Goal: Transaction & Acquisition: Purchase product/service

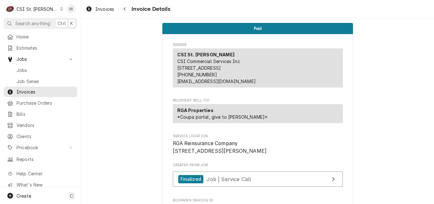
click at [37, 6] on div "CSI St. Louis" at bounding box center [37, 9] width 41 height 7
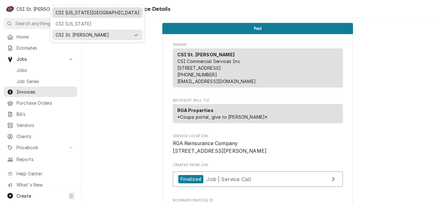
click at [72, 15] on div "CSI Kansas City" at bounding box center [98, 12] width 84 height 7
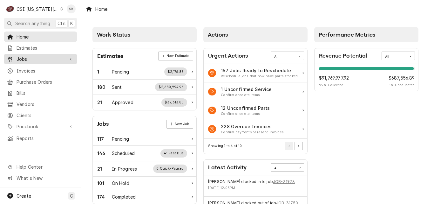
click at [36, 57] on span "Jobs" at bounding box center [41, 59] width 48 height 7
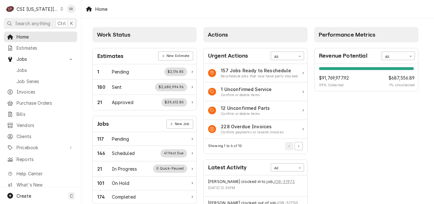
click at [31, 67] on span "Jobs" at bounding box center [45, 70] width 57 height 7
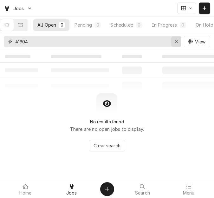
click at [3, 39] on div "41904 View" at bounding box center [107, 41] width 214 height 17
drag, startPoint x: 175, startPoint y: 42, endPoint x: 126, endPoint y: 44, distance: 49.3
click at [175, 41] on icon "Erase input" at bounding box center [176, 41] width 3 height 4
click at [126, 44] on input "Dynamic Content Wrapper" at bounding box center [98, 41] width 166 height 11
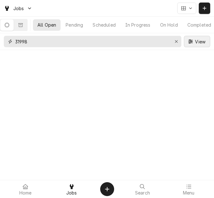
type input "31998"
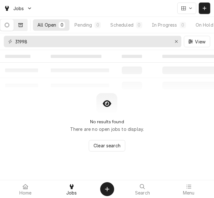
click at [20, 26] on button "Dynamic Content Wrapper" at bounding box center [20, 24] width 13 height 11
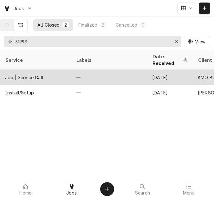
click at [45, 71] on div "Job | Service Call" at bounding box center [35, 77] width 71 height 15
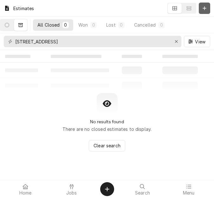
click at [201, 8] on button "Dynamic Content Wrapper" at bounding box center [204, 8] width 11 height 11
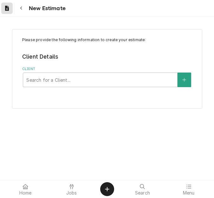
click at [6, 10] on icon "Dynamic Content Wrapper" at bounding box center [7, 8] width 4 height 5
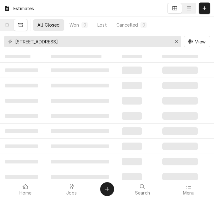
click at [14, 27] on button "Dynamic Content Wrapper" at bounding box center [6, 24] width 13 height 11
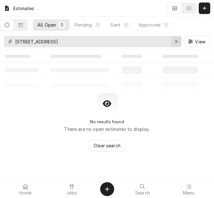
click at [172, 40] on button "Erase input" at bounding box center [176, 42] width 10 height 10
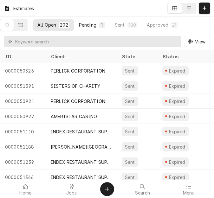
click at [100, 24] on button "Pending 1" at bounding box center [92, 24] width 35 height 11
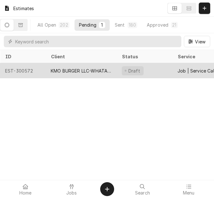
click at [71, 70] on div "KMO BURGER LLC-WHATABURGER" at bounding box center [81, 71] width 61 height 7
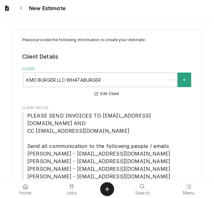
type textarea "x"
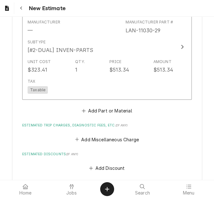
scroll to position [1048, 0]
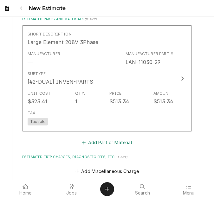
click at [106, 138] on button "Add Part or Material" at bounding box center [107, 142] width 52 height 9
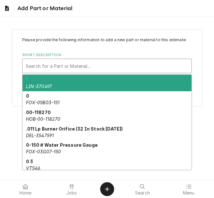
click at [56, 67] on div "Short Description" at bounding box center [107, 65] width 163 height 11
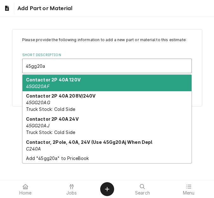
type input "45gg20aj"
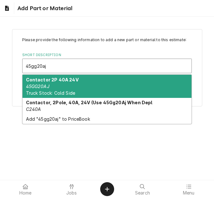
click at [60, 84] on div "Contactor 2P 40A 24V 45GG20AJ Truck Stock: Cold Side" at bounding box center [107, 86] width 169 height 23
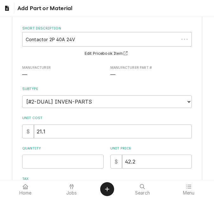
scroll to position [63, 0]
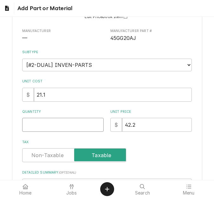
click at [49, 126] on input "Quantity" at bounding box center [63, 125] width 82 height 14
type textarea "x"
type input "3"
type textarea "x"
type input "3"
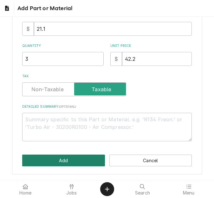
click at [52, 162] on button "Add" at bounding box center [63, 161] width 83 height 12
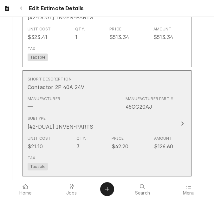
type textarea "x"
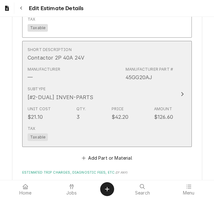
scroll to position [1143, 0]
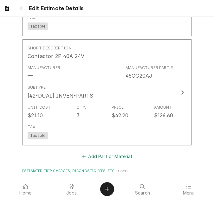
click at [96, 152] on button "Add Part or Material" at bounding box center [107, 156] width 52 height 9
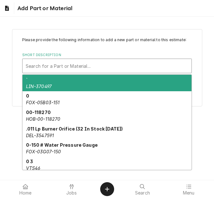
click at [44, 64] on div "Short Description" at bounding box center [107, 65] width 163 height 11
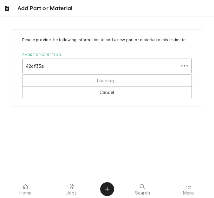
type input "42cf35aj"
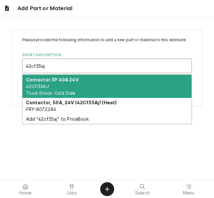
click at [42, 82] on strong "Contactor 3P 40A 24V" at bounding box center [52, 79] width 53 height 5
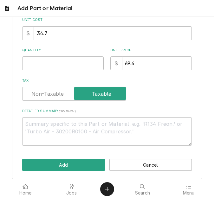
scroll to position [130, 0]
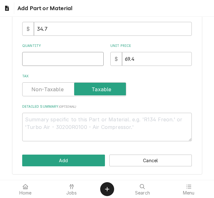
click at [44, 55] on input "Quantity" at bounding box center [63, 59] width 82 height 14
type textarea "x"
type input "1"
type textarea "x"
type input "1"
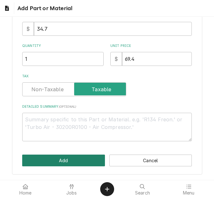
click at [58, 160] on button "Add" at bounding box center [63, 161] width 83 height 12
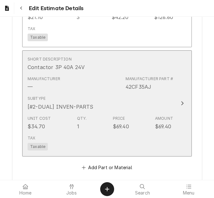
type textarea "x"
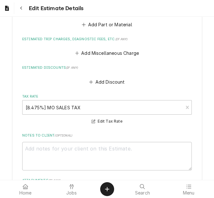
scroll to position [1373, 0]
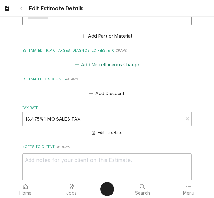
click at [105, 60] on button "Add Miscellaneous Charge" at bounding box center [107, 64] width 66 height 9
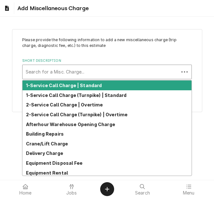
click at [51, 69] on div "Short Description" at bounding box center [101, 71] width 150 height 11
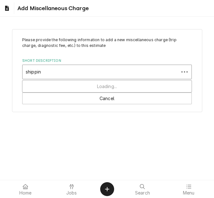
type input "shipping"
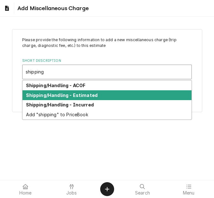
click at [73, 98] on div "Shipping/Handling - Estimated" at bounding box center [107, 95] width 169 height 10
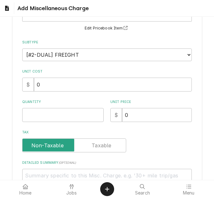
scroll to position [63, 0]
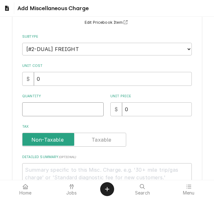
click at [50, 110] on input "Quantity" at bounding box center [63, 110] width 82 height 14
type textarea "x"
type input "1"
type textarea "x"
type input "1"
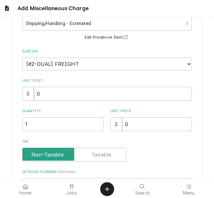
scroll to position [95, 0]
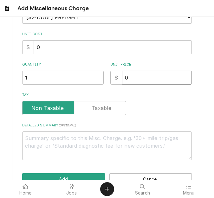
drag, startPoint x: 131, startPoint y: 77, endPoint x: 116, endPoint y: 77, distance: 15.2
click at [116, 77] on div "$ 0" at bounding box center [151, 78] width 82 height 14
type textarea "x"
type input "7"
type textarea "x"
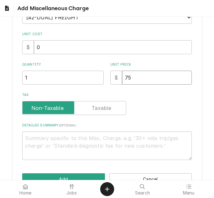
type input "75"
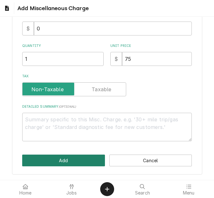
click at [65, 159] on button "Add" at bounding box center [63, 161] width 83 height 12
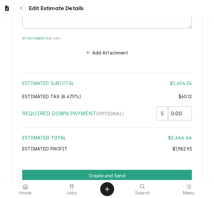
scroll to position [1623, 0]
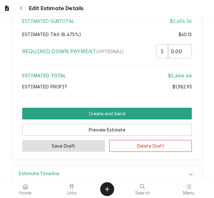
click at [63, 140] on button "Save Draft" at bounding box center [63, 146] width 83 height 12
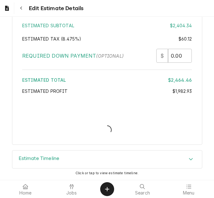
scroll to position [1660, 0]
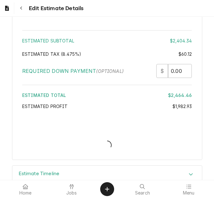
type textarea "x"
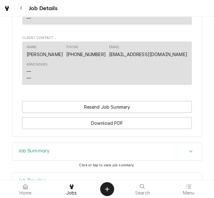
scroll to position [603, 0]
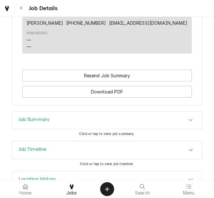
click at [54, 112] on div "Job Summary" at bounding box center [107, 121] width 190 height 18
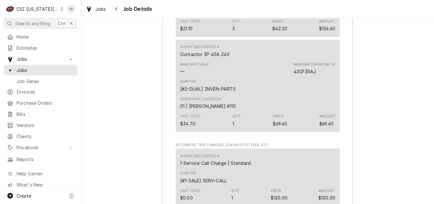
scroll to position [1421, 0]
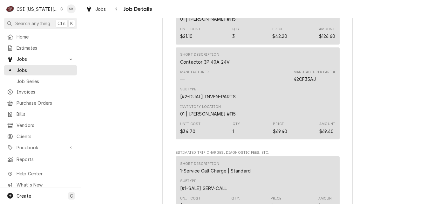
click at [46, 10] on div "CSI [US_STATE][GEOGRAPHIC_DATA]" at bounding box center [38, 9] width 42 height 7
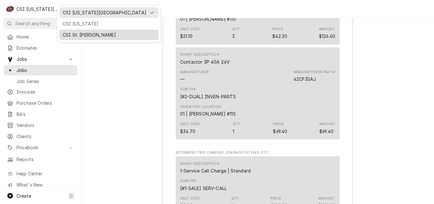
click at [70, 32] on div "CSI St. [PERSON_NAME]" at bounding box center [109, 34] width 93 height 7
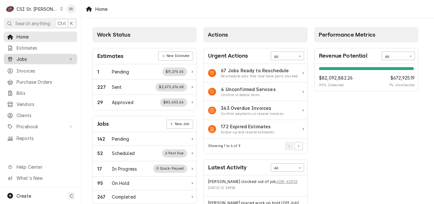
click at [25, 59] on span "Jobs" at bounding box center [41, 59] width 48 height 7
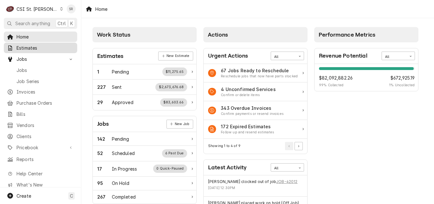
click at [25, 45] on span "Estimates" at bounding box center [45, 47] width 57 height 7
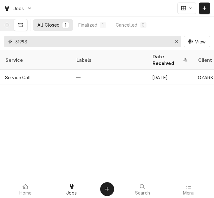
drag, startPoint x: 53, startPoint y: 43, endPoint x: -2, endPoint y: 39, distance: 55.4
click at [0, 39] on html "Jobs All Closed 1 Finalized 1 Cancelled 0 31998 View Service Labels Date Receiv…" at bounding box center [107, 99] width 214 height 198
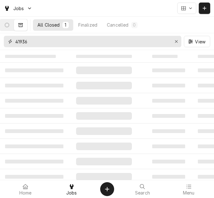
type input "41936"
click at [14, 32] on div "All Closed 1 Finalized Cancelled 0" at bounding box center [107, 25] width 214 height 17
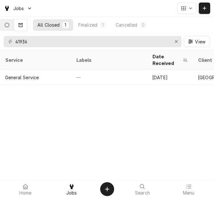
click at [11, 22] on button "Dynamic Content Wrapper" at bounding box center [6, 24] width 13 height 11
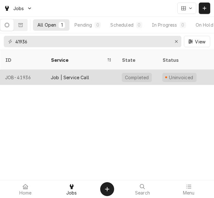
click at [43, 71] on div "JOB-41936" at bounding box center [23, 77] width 46 height 15
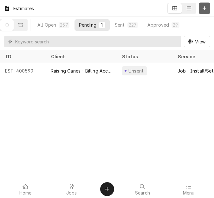
click at [201, 10] on button "Dynamic Content Wrapper" at bounding box center [204, 8] width 11 height 11
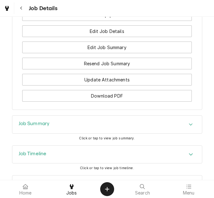
click at [45, 116] on div "Job Summary" at bounding box center [107, 125] width 190 height 18
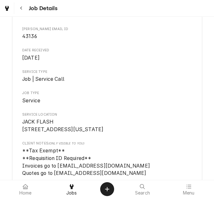
scroll to position [63, 0]
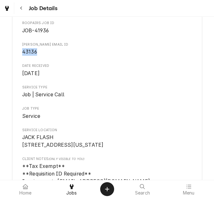
drag, startPoint x: 35, startPoint y: 53, endPoint x: 18, endPoint y: 52, distance: 16.8
copy span "43136"
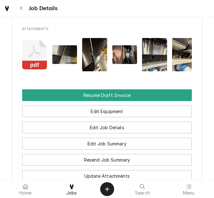
scroll to position [697, 0]
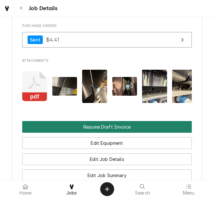
click at [109, 121] on button "Resume Draft Invoice" at bounding box center [107, 127] width 170 height 12
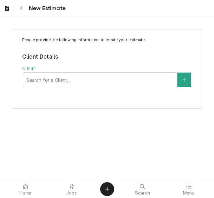
click at [89, 79] on div "Client" at bounding box center [100, 79] width 148 height 11
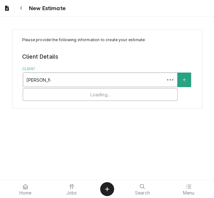
type input "vivian comp"
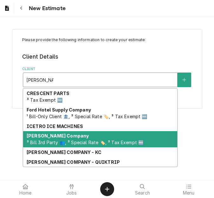
click at [52, 137] on strong "[PERSON_NAME] Company" at bounding box center [58, 135] width 62 height 5
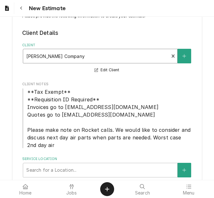
scroll to position [48, 0]
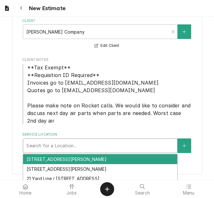
click at [61, 144] on div "Service Location" at bounding box center [100, 145] width 148 height 11
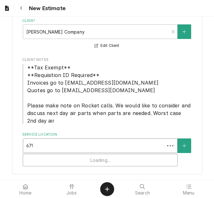
type input "6791"
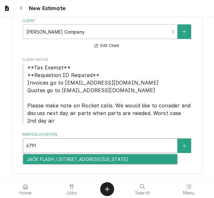
click at [65, 159] on div "JACK FLASH / [STREET_ADDRESS][US_STATE]" at bounding box center [100, 160] width 154 height 10
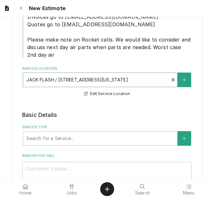
scroll to position [207, 0]
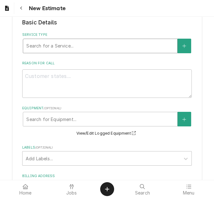
click at [66, 51] on div "Service Type" at bounding box center [100, 45] width 148 height 11
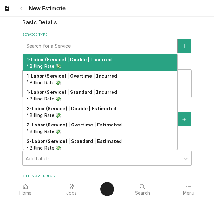
type textarea "x"
type input "s"
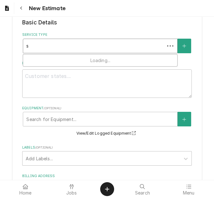
type textarea "x"
type input "se"
type textarea "x"
type input "ser"
type textarea "x"
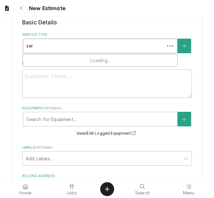
type input "serv"
type textarea "x"
type input "servi"
type textarea "x"
type input "servic"
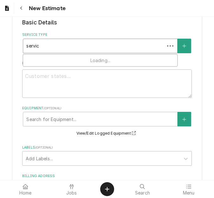
type textarea "x"
type input "service"
type textarea "x"
type input "service"
type textarea "x"
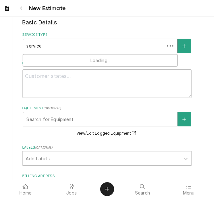
type input "service c"
type textarea "x"
type input "service ca"
type textarea "x"
type input "service cal"
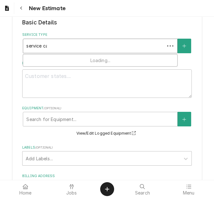
type textarea "x"
type input "service call"
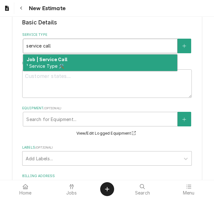
click at [64, 61] on strong "Job | Service Call" at bounding box center [47, 59] width 41 height 5
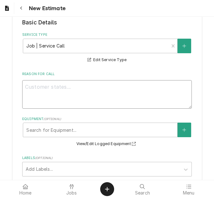
click at [119, 85] on textarea "Reason For Call" at bounding box center [107, 94] width 170 height 29
type textarea "x"
type textarea "Q"
type textarea "x"
type textarea "Qu"
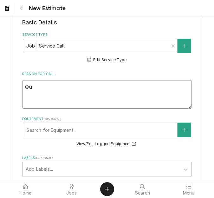
type textarea "x"
type textarea "Quo"
type textarea "x"
type textarea "Quot"
type textarea "x"
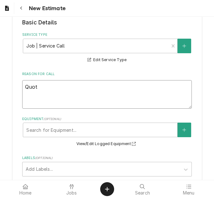
type textarea "Quote"
type textarea "x"
type textarea "Quote"
type textarea "x"
type textarea "Quote t"
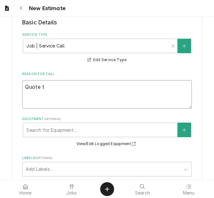
type textarea "x"
type textarea "Quote to"
type textarea "x"
type textarea "Quote to"
type textarea "x"
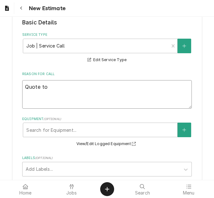
type textarea "Quote to r"
type textarea "x"
type textarea "Quote to rep"
type textarea "x"
type textarea "Quote to repl"
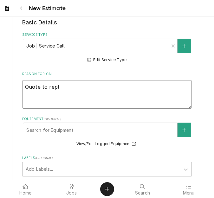
type textarea "x"
type textarea "Quote to repla"
type textarea "x"
type textarea "Quote to replac"
type textarea "x"
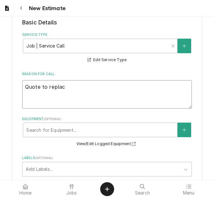
type textarea "Quote to replace"
type textarea "x"
type textarea "Quote to replace"
type textarea "x"
type textarea "Quote to replace s"
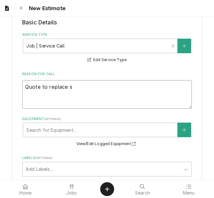
type textarea "x"
type textarea "Quote to replace so"
type textarea "x"
type textarea "Quote to replace sod"
type textarea "x"
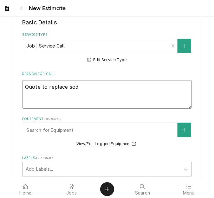
type textarea "Quote to replace soda"
type textarea "x"
type textarea "Quote to replace soda"
type textarea "x"
type textarea "Quote to replace soda v"
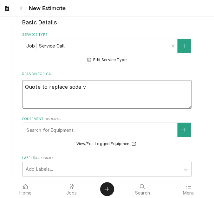
type textarea "x"
type textarea "Quote to replace soda va"
type textarea "x"
type textarea "Quote to replace soda val"
type textarea "x"
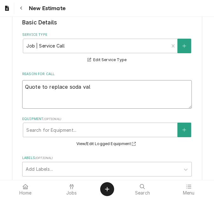
type textarea "Quote to replace soda valv"
type textarea "x"
type textarea "Quote to replace soda valve"
type textarea "x"
type textarea "Quote to replace soda valve"
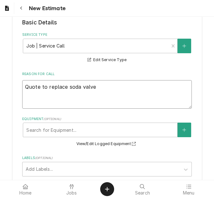
type textarea "x"
type textarea "Quote to replace soda valve a"
type textarea "x"
type textarea "Quote to replace soda valve an"
type textarea "x"
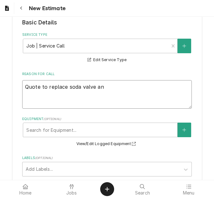
type textarea "Quote to replace soda valve and"
type textarea "x"
type textarea "Quote to replace soda valve and"
type textarea "x"
type textarea "Quote to replace soda valve and i"
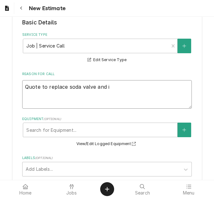
type textarea "x"
type textarea "Quote to replace soda valve and in"
type textarea "x"
type textarea "Quote to replace soda valve and insu"
type textarea "x"
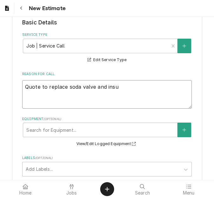
type textarea "Quote to replace soda valve and insul"
type textarea "x"
type textarea "Quote to replace soda valve and insula"
type textarea "x"
type textarea "Quote to replace soda valve and insulati"
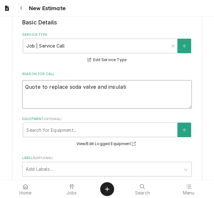
type textarea "x"
type textarea "Quote to replace soda valve and insulatio"
type textarea "x"
type textarea "Quote to replace soda valve and insulation"
type textarea "x"
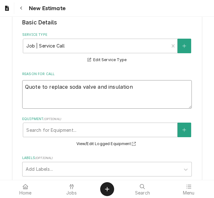
type textarea "Quote to replace soda valve and insulation"
type textarea "x"
type textarea "Quote to replace soda valve and insulation on"
type textarea "x"
type textarea "Quote to replace soda valve and insulation on"
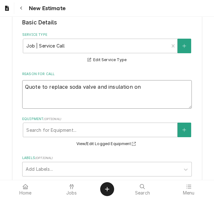
type textarea "x"
type textarea "Quote to replace soda valve and insulation on d"
type textarea "x"
type textarea "Quote to replace soda valve and insulation on"
type textarea "x"
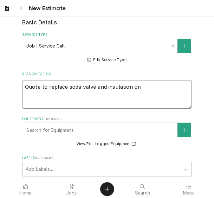
type textarea "Quote to replace soda valve and insulation on t"
type textarea "x"
type textarea "Quote to replace soda valve and insulation on th"
type textarea "x"
type textarea "Quote to replace soda valve and insulation on the"
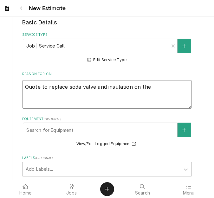
type textarea "x"
type textarea "Quote to replace soda valve and insulation on the d"
type textarea "x"
type textarea "Quote to replace soda valve and insulation on the dr"
type textarea "x"
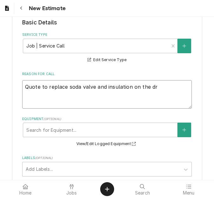
type textarea "Quote to replace soda valve and insulation on the dra"
type textarea "x"
type textarea "Quote to replace soda valve and insulation on the drai"
type textarea "x"
type textarea "Quote to replace soda valve and insulation on the drain"
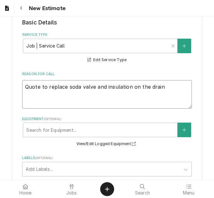
type textarea "x"
type textarea "Quote to replace soda valve and insulation on the drain"
type textarea "x"
type textarea "Quote to replace soda valve and insulation on the drain l"
type textarea "x"
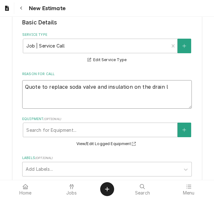
type textarea "Quote to replace soda valve and insulation on the drain li"
type textarea "x"
type textarea "Quote to replace soda valve and insulation on the drain lin"
type textarea "x"
type textarea "Quote to replace soda valve and insulation on the drain line"
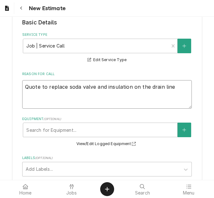
type textarea "x"
type textarea "Quote to replace soda valve and insulation on the drain line"
type textarea "x"
type textarea "Quote to replace soda valve and insulation on the drain line o"
type textarea "x"
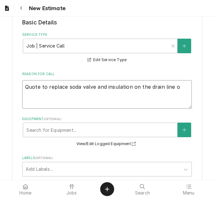
type textarea "Quote to replace soda valve and insulation on the drain line of"
type textarea "x"
type textarea "Quote to replace soda valve and insulation on the drain line of"
type textarea "x"
type textarea "Quote to replace soda valve and insulation on the drain line of C"
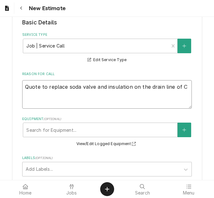
type textarea "x"
type textarea "Quote to replace soda valve and insulation on the drain line of Co"
type textarea "x"
type textarea "Quote to replace soda valve and insulation on the drain line of Cor"
type textarea "x"
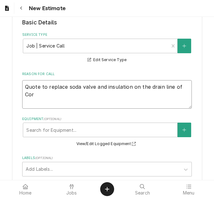
type textarea "Quote to replace soda valve and insulation on the drain line of Corn"
type textarea "x"
type textarea "Quote to replace soda valve and insulation on the drain line of Corne"
type textarea "x"
type textarea "Quote to replace soda valve and insulation on the drain line of Cornel"
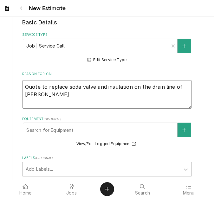
type textarea "x"
type textarea "Quote to replace soda valve and insulation on the drain line of Corneli"
type textarea "x"
type textarea "Quote to replace soda valve and insulation on the drain line of Corneliu"
type textarea "x"
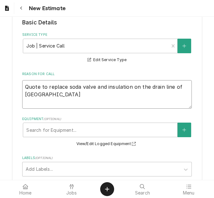
type textarea "Quote to replace soda valve and insulation on the drain line of Cornelius"
type textarea "x"
type textarea "Quote to replace soda valve and insulation on the drain line of Cornelius"
type textarea "x"
type textarea "Quote to replace soda valve and insulation on the drain line of Cornelius /"
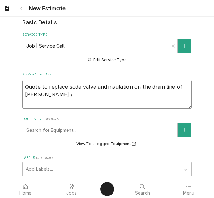
type textarea "x"
type textarea "Quote to replace soda valve and insulation on the drain line of Cornelius / M"
type textarea "x"
type textarea "Quote to replace soda valve and insulation on the drain line of Cornelius / MOd"
type textarea "x"
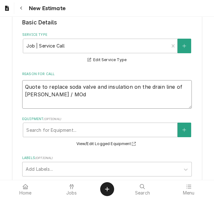
type textarea "Quote to replace soda valve and insulation on the drain line of Cornelius / MOde"
type textarea "x"
type textarea "Quote to replace soda valve and insulation on the drain line of Cornelius / MOd…"
type textarea "x"
type textarea "Quote to replace soda valve and insulation on the drain line of Cornelius / MOd…"
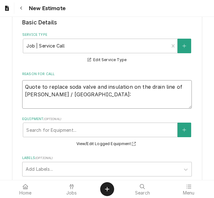
type textarea "x"
type textarea "Quote to replace soda valve and insulation on the drain line of Cornelius / MOd…"
type textarea "x"
type textarea "Quote to replace soda valve and insulation on the drain line of Cornelius / MOde"
type textarea "x"
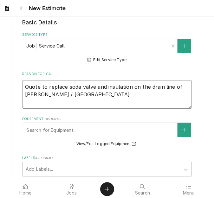
type textarea "Quote to replace soda valve and insulation on the drain line of Cornelius / MOd"
type textarea "x"
type textarea "Quote to replace soda valve and insulation on the drain line of Cornelius / MO"
type textarea "x"
type textarea "Quote to replace soda valve and insulation on the drain line of Cornelius / M"
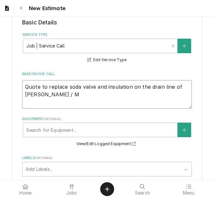
type textarea "x"
type textarea "Quote to replace soda valve and insulation on the drain line of Cornelius / Mo"
type textarea "x"
type textarea "Quote to replace soda valve and insulation on the drain line of Cornelius / Mod"
type textarea "x"
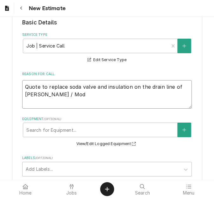
type textarea "Quote to replace soda valve and insulation on the drain line of Cornelius / Mode"
type textarea "x"
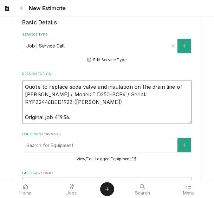
drag, startPoint x: 177, startPoint y: 95, endPoint x: 23, endPoint y: 87, distance: 154.5
click at [23, 87] on textarea "Quote to replace soda valve and insulation on the drain line of Cornelius / Mod…" at bounding box center [107, 102] width 170 height 44
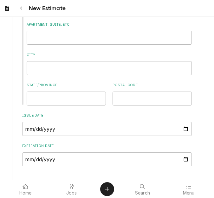
scroll to position [478, 0]
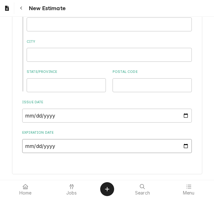
click at [184, 145] on input "Expiration Date" at bounding box center [107, 146] width 170 height 14
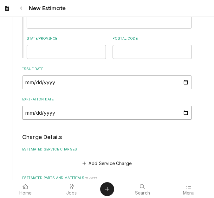
scroll to position [573, 0]
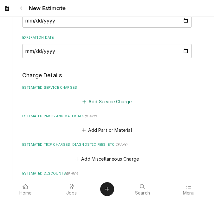
click at [105, 104] on button "Add Service Charge" at bounding box center [106, 101] width 51 height 9
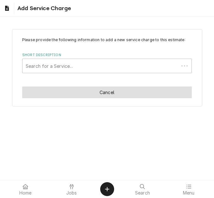
click at [67, 88] on button "Cancel" at bounding box center [107, 93] width 170 height 12
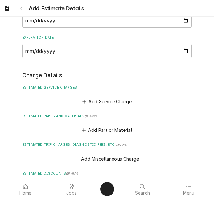
scroll to position [565, 0]
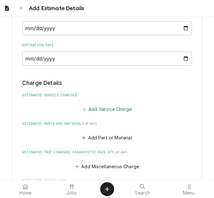
click at [100, 106] on button "Add Service Charge" at bounding box center [106, 109] width 51 height 9
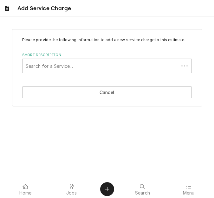
click at [68, 79] on div "Please provide the following information to add a new service charge to this es…" at bounding box center [107, 67] width 190 height 77
click at [68, 69] on div "Short Description" at bounding box center [101, 65] width 150 height 11
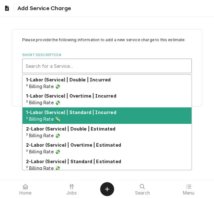
click at [81, 117] on div "1-Labor (Service) | Standard | Incurred ² Billing Rate 💸" at bounding box center [107, 116] width 169 height 17
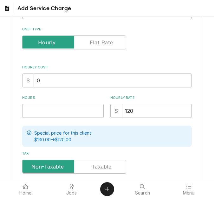
scroll to position [95, 0]
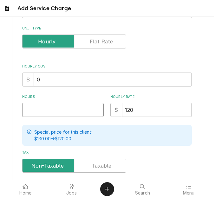
click at [40, 110] on input "Hours" at bounding box center [63, 110] width 82 height 14
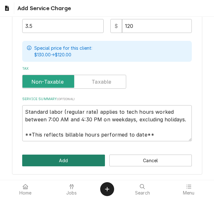
click at [70, 164] on button "Add" at bounding box center [63, 161] width 83 height 12
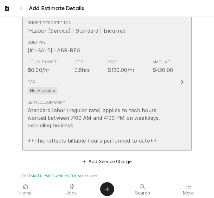
scroll to position [685, 0]
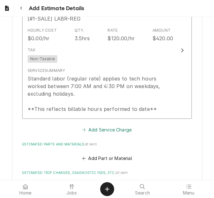
click at [102, 131] on button "Add Service Charge" at bounding box center [106, 129] width 51 height 9
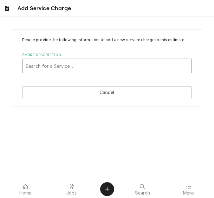
click at [78, 66] on div "Short Description" at bounding box center [107, 65] width 163 height 11
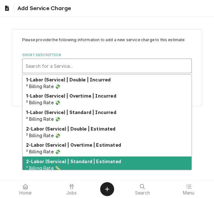
click at [97, 162] on strong "2-Labor (Service) | Standard | Estimated" at bounding box center [73, 161] width 95 height 5
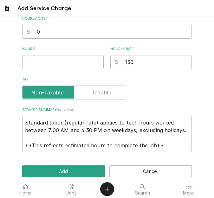
scroll to position [154, 0]
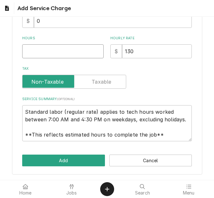
click at [38, 53] on input "Hours" at bounding box center [63, 51] width 82 height 14
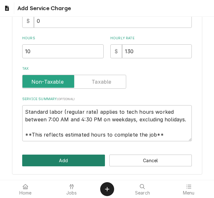
click at [52, 159] on button "Add" at bounding box center [63, 161] width 83 height 12
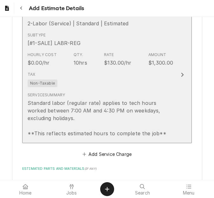
scroll to position [855, 0]
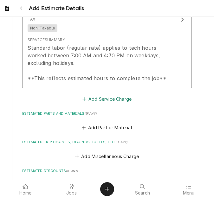
click at [98, 102] on button "Add Service Charge" at bounding box center [106, 99] width 51 height 9
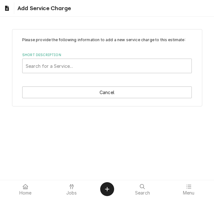
click at [65, 64] on div "Short Description" at bounding box center [107, 65] width 163 height 11
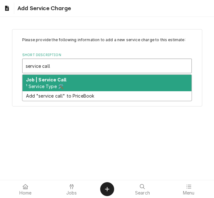
click at [64, 82] on strong "Job | Service Call" at bounding box center [46, 79] width 41 height 5
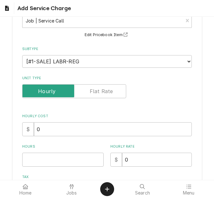
scroll to position [127, 0]
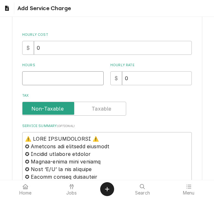
click at [38, 82] on input "Hours" at bounding box center [63, 78] width 82 height 14
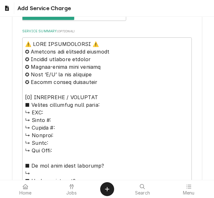
scroll to position [222, 0]
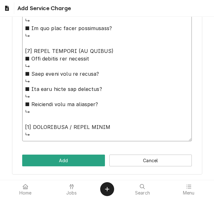
drag, startPoint x: 28, startPoint y: 41, endPoint x: 96, endPoint y: 189, distance: 162.5
click at [96, 189] on body "Add Service Charge Please provide the following information to add a new servic…" at bounding box center [107, 99] width 214 height 198
paste textarea "Quote to replace soda valve and insulation on the drain line of Cornelius / Mod…"
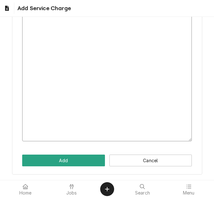
scroll to position [131, 0]
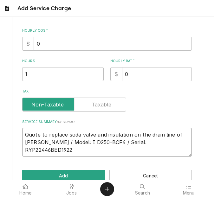
click at [176, 142] on textarea "Quote to replace soda valve and insulation on the drain line of Cornelius / Mod…" at bounding box center [107, 142] width 170 height 29
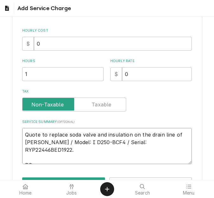
click at [62, 160] on textarea "Quote to replace soda valve and insulation on the drain line of Cornelius / Mod…" at bounding box center [107, 146] width 170 height 36
paste textarea "43136"
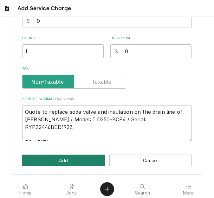
click at [63, 164] on button "Add" at bounding box center [63, 161] width 83 height 12
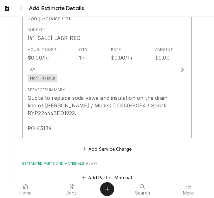
scroll to position [1014, 0]
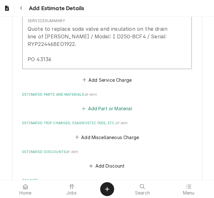
click at [102, 106] on button "Add Part or Material" at bounding box center [107, 108] width 52 height 9
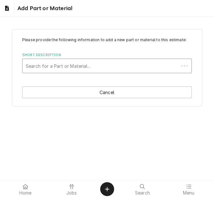
click at [84, 65] on div "Short Description" at bounding box center [101, 65] width 150 height 11
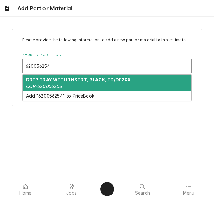
click at [77, 83] on div "DRIP TRAY WITH INSERT, BLACK, ED/DF2XX COR-620056254" at bounding box center [107, 83] width 169 height 17
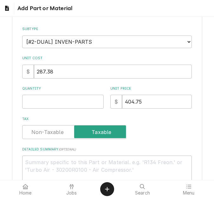
scroll to position [95, 0]
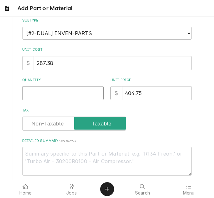
click at [56, 95] on input "Quantity" at bounding box center [63, 93] width 82 height 14
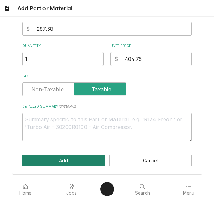
click at [58, 157] on button "Add" at bounding box center [63, 161] width 83 height 12
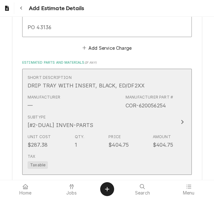
scroll to position [1142, 0]
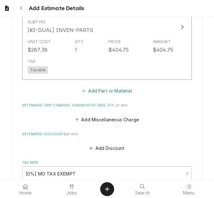
click at [95, 88] on button "Add Part or Material" at bounding box center [107, 91] width 52 height 9
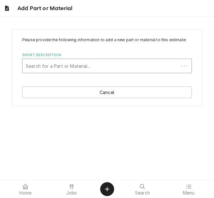
click at [75, 66] on div "Short Description" at bounding box center [101, 65] width 150 height 11
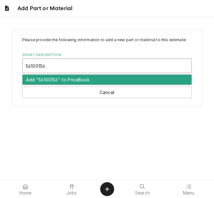
click at [38, 65] on input "56100156" at bounding box center [36, 66] width 21 height 10
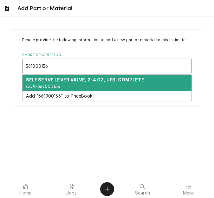
click at [59, 80] on strong "SELF SERVE LEVER VALVE, 2-4 OZ, UFB, COMPLETE" at bounding box center [85, 79] width 118 height 5
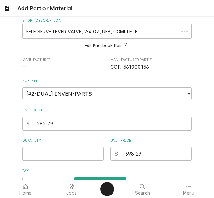
scroll to position [95, 0]
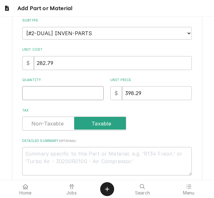
click at [47, 91] on input "Quantity" at bounding box center [63, 93] width 82 height 14
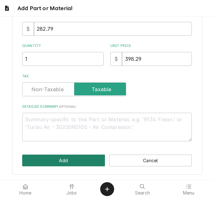
click at [72, 163] on button "Add" at bounding box center [63, 161] width 83 height 12
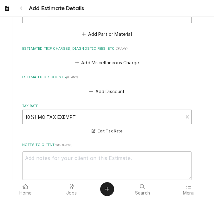
scroll to position [1276, 0]
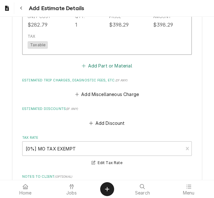
click at [88, 66] on button "Add Part or Material" at bounding box center [107, 66] width 52 height 9
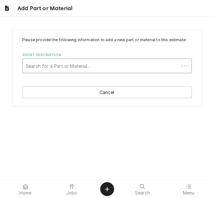
click at [69, 66] on div "Short Description" at bounding box center [101, 65] width 150 height 11
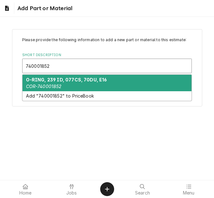
click at [70, 83] on div "O-RING, 239 ID, 077CS, 70DU, E16 COR-740001852" at bounding box center [107, 83] width 169 height 17
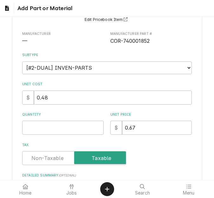
scroll to position [63, 0]
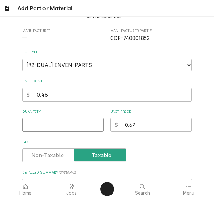
click at [54, 124] on input "Quantity" at bounding box center [63, 125] width 82 height 14
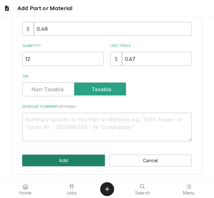
click at [52, 164] on button "Add" at bounding box center [63, 161] width 83 height 12
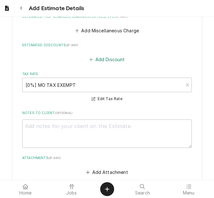
scroll to position [1419, 0]
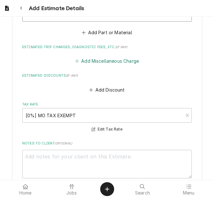
click at [98, 63] on button "Add Miscellaneous Charge" at bounding box center [107, 61] width 66 height 9
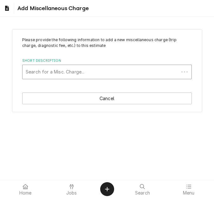
click at [81, 67] on div "Short Description" at bounding box center [101, 71] width 150 height 11
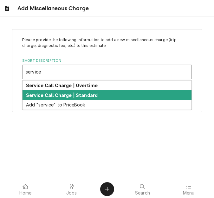
click at [77, 92] on div "Service Call Charge | Standard" at bounding box center [107, 95] width 169 height 10
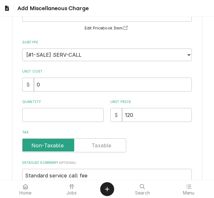
scroll to position [63, 0]
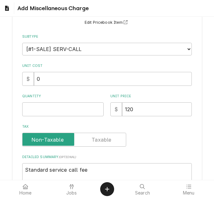
click at [57, 122] on div "Please provide the following information to add a new miscellaneous charge (tri…" at bounding box center [107, 83] width 170 height 218
click at [57, 114] on input "Quantity" at bounding box center [63, 110] width 82 height 14
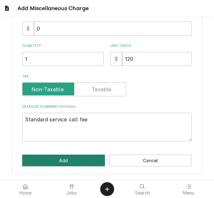
click at [71, 161] on button "Add" at bounding box center [63, 161] width 83 height 12
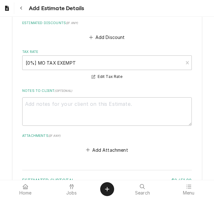
scroll to position [1518, 0]
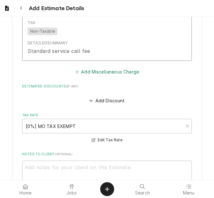
click at [100, 70] on button "Add Miscellaneous Charge" at bounding box center [107, 72] width 66 height 9
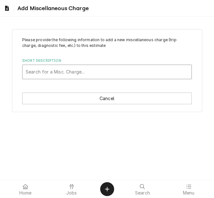
click at [76, 76] on div "Short Description" at bounding box center [107, 71] width 163 height 11
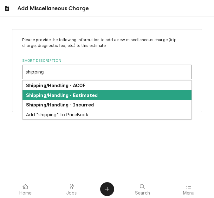
click at [77, 94] on strong "Shipping/Handling - Estimated" at bounding box center [62, 95] width 72 height 5
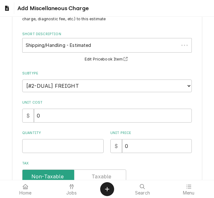
scroll to position [63, 0]
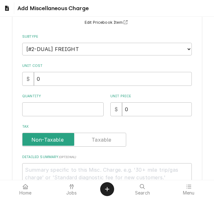
click at [49, 117] on div "Please provide the following information to add a new miscellaneous charge (tri…" at bounding box center [107, 83] width 170 height 218
click at [50, 111] on input "Quantity" at bounding box center [63, 110] width 82 height 14
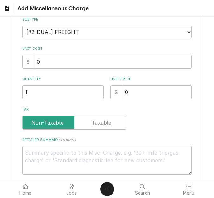
scroll to position [95, 0]
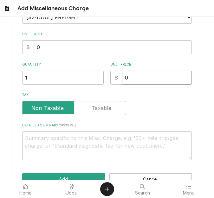
click at [153, 84] on input "0" at bounding box center [157, 78] width 70 height 14
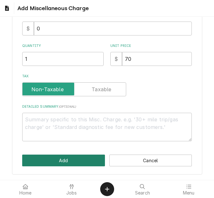
click at [43, 156] on button "Add" at bounding box center [63, 161] width 83 height 12
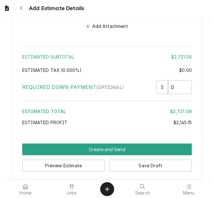
scroll to position [1732, 0]
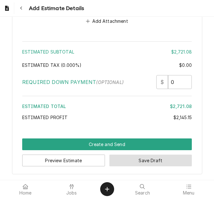
drag, startPoint x: 128, startPoint y: 162, endPoint x: 201, endPoint y: 120, distance: 84.2
click at [128, 161] on button "Save Draft" at bounding box center [151, 161] width 83 height 12
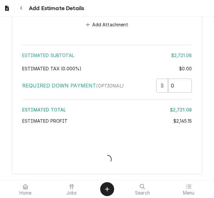
scroll to position [1797, 0]
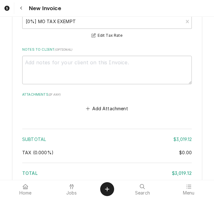
scroll to position [1905, 0]
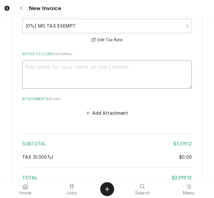
click at [64, 65] on textarea "Notes to Client ( optional )" at bounding box center [107, 74] width 170 height 29
type textarea "x"
type textarea "qu"
type textarea "x"
type textarea "quo"
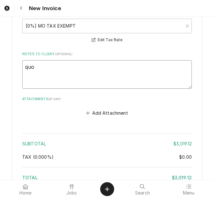
type textarea "x"
type textarea "quot"
type textarea "x"
type textarea "quote"
type textarea "x"
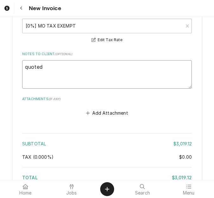
type textarea "quoted"
type textarea "x"
type textarea "quoted o"
type textarea "x"
type textarea "quoted on"
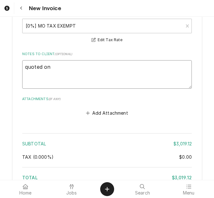
type textarea "x"
type textarea "quoted on"
type textarea "x"
type textarea "quoted on 4"
type textarea "x"
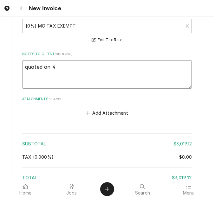
type textarea "quoted on 40"
type textarea "x"
type textarea "quoted on 400"
type textarea "x"
type textarea "quoted on 4005"
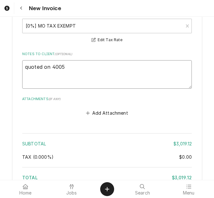
type textarea "x"
type textarea "quoted on 4005987"
type textarea "x"
type textarea "quoted on 400598"
type textarea "x"
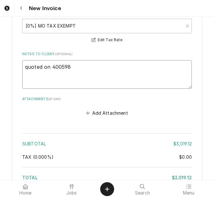
type textarea "quoted on 40059"
type textarea "x"
type textarea "quoted on 400597"
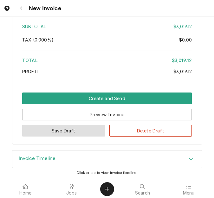
click at [60, 128] on button "Save Draft" at bounding box center [63, 131] width 83 height 12
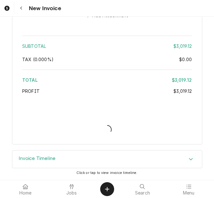
scroll to position [2003, 0]
type textarea "x"
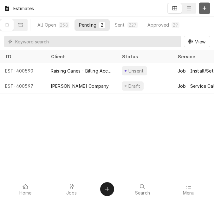
click at [206, 8] on icon "Dynamic Content Wrapper" at bounding box center [205, 8] width 4 height 4
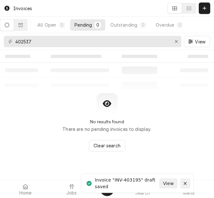
click at [185, 182] on icon "Notifications alt+T" at bounding box center [185, 184] width 4 height 4
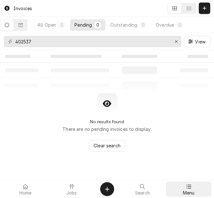
click at [194, 191] on span "Menu" at bounding box center [189, 193] width 12 height 5
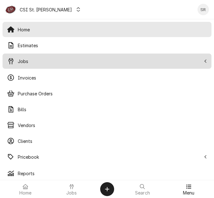
click at [32, 63] on span "Jobs" at bounding box center [110, 61] width 184 height 7
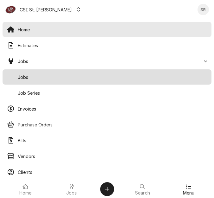
click at [31, 74] on span "Jobs" at bounding box center [113, 77] width 190 height 7
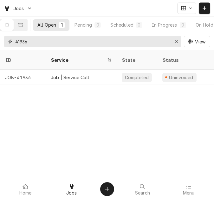
drag, startPoint x: 43, startPoint y: 44, endPoint x: 6, endPoint y: 37, distance: 37.2
click at [6, 40] on div "41936" at bounding box center [93, 41] width 178 height 11
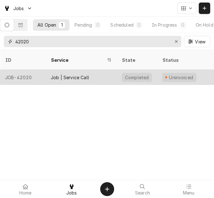
type input "42020"
click at [84, 73] on div "Job | Service Call" at bounding box center [81, 77] width 71 height 15
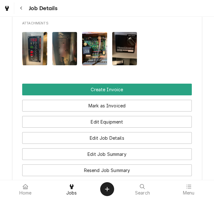
scroll to position [857, 0]
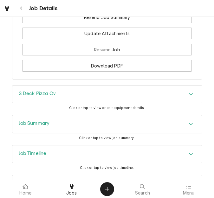
click at [50, 116] on div "Job Summary" at bounding box center [107, 125] width 190 height 18
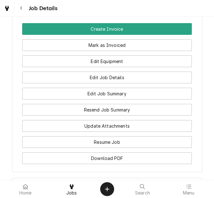
scroll to position [863, 0]
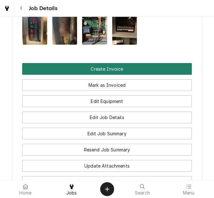
click at [95, 63] on button "Create Invoice" at bounding box center [107, 69] width 170 height 12
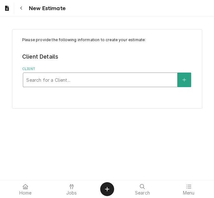
click at [84, 81] on div "Client" at bounding box center [100, 79] width 148 height 11
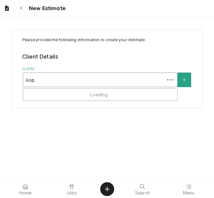
type input "kopl"
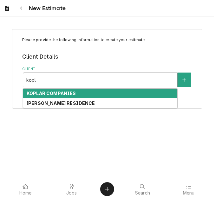
click at [80, 92] on div "KOPLAR COMPANIES" at bounding box center [100, 94] width 154 height 10
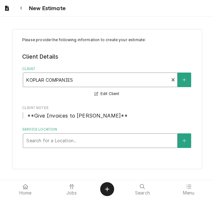
click at [64, 139] on div "Service Location" at bounding box center [100, 140] width 148 height 11
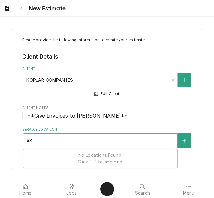
type input "48 m"
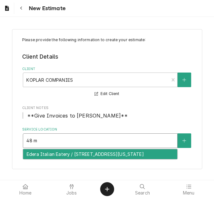
click at [65, 156] on div "Edera Italian Eatery / [STREET_ADDRESS][US_STATE]" at bounding box center [100, 155] width 154 height 10
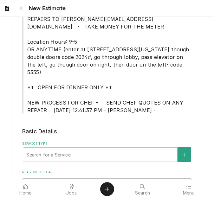
scroll to position [222, 0]
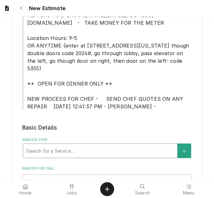
click at [70, 145] on div "Service Type" at bounding box center [100, 150] width 148 height 11
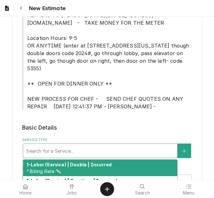
type textarea "x"
type input "s"
type textarea "x"
type input "se"
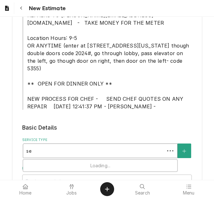
type textarea "x"
type input "ser"
type textarea "x"
type input "servi"
type textarea "x"
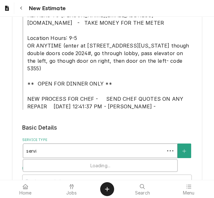
type input "servic"
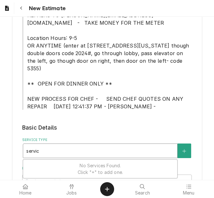
type textarea "x"
type input "service"
type textarea "x"
type input "service c"
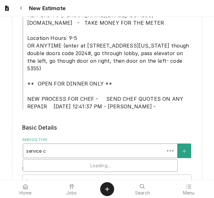
type textarea "x"
type input "service cal"
type textarea "x"
type input "service call"
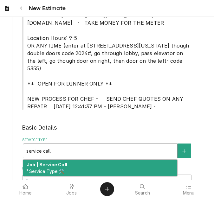
click at [70, 160] on div "Job | Service Call ¹ Service Type 🛠️" at bounding box center [100, 168] width 154 height 17
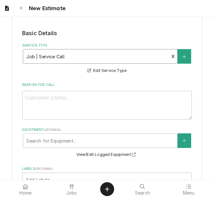
scroll to position [317, 0]
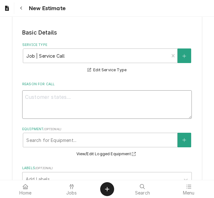
click at [133, 90] on textarea "Reason For Call" at bounding box center [107, 104] width 170 height 29
type textarea "x"
type textarea "Q"
type textarea "x"
type textarea "Qu"
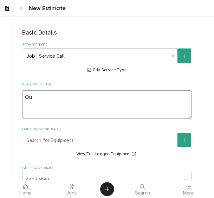
type textarea "x"
type textarea "Quo"
type textarea "x"
type textarea "Quot"
type textarea "x"
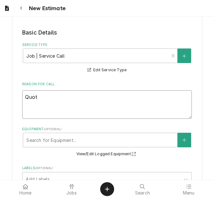
type textarea "Quote"
type textarea "x"
type textarea "Quote"
type textarea "x"
type textarea "Quote to"
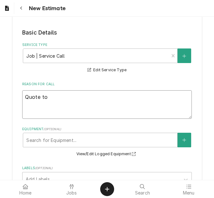
type textarea "x"
type textarea "Quote to"
type textarea "x"
type textarea "Quote to r"
type textarea "x"
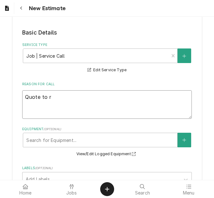
type textarea "Quote to re"
type textarea "x"
type textarea "Quote to repl"
type textarea "x"
type textarea "Quote to repla"
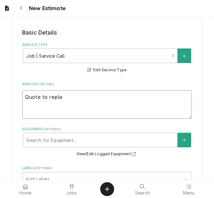
type textarea "x"
type textarea "Quote to replac"
type textarea "x"
type textarea "Quote to replace"
type textarea "x"
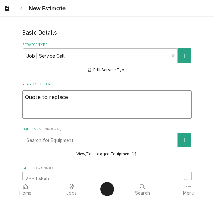
type textarea "Quote to replace"
type textarea "x"
type textarea "Quote to replace c"
type textarea "x"
type textarea "Quote to replace co"
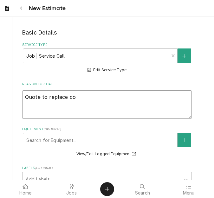
type textarea "x"
type textarea "Quote to replace cont"
type textarea "x"
type textarea "Quote to replace contr"
type textarea "x"
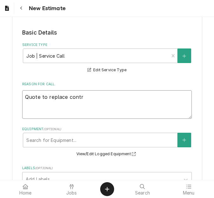
type textarea "Quote to replace contro"
type textarea "x"
type textarea "Quote to replace control"
type textarea "x"
type textarea "Quote to replace controll"
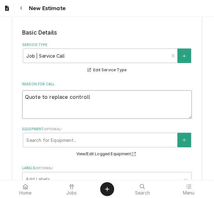
type textarea "x"
type textarea "Quote to replace controlle"
type textarea "x"
type textarea "Quote to replace controller"
type textarea "x"
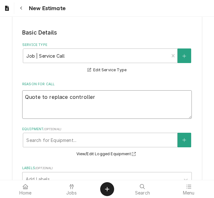
type textarea "Quote to replace controller"
type textarea "x"
type textarea "Quote to replace controller o"
type textarea "x"
type textarea "Quote to replace controller on"
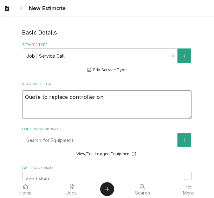
type textarea "x"
type textarea "Quote to replace controller on"
type textarea "x"
type textarea "Quote to replace controller on P"
type textarea "x"
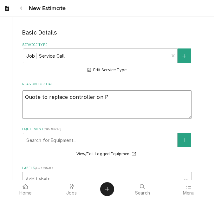
type textarea "Quote to replace controller on Pi"
type textarea "x"
type textarea "Quote to replace controller on Piz"
type textarea "x"
type textarea "Quote to replace controller on Pizz"
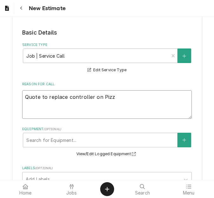
type textarea "x"
type textarea "Quote to replace controller on Pizza"
type textarea "x"
type textarea "Quote to replace controller on Pizzam"
type textarea "x"
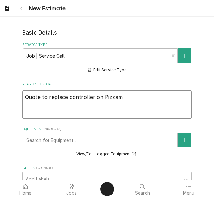
type textarea "Quote to replace controller on Pizzama"
type textarea "x"
type textarea "Quote to replace controller on Pizzamas"
type textarea "x"
type textarea "Quote to replace controller on Pizzamast"
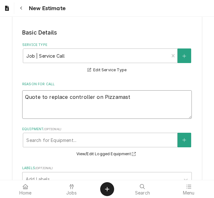
type textarea "x"
type textarea "Quote to replace controller on Pizzamaste"
type textarea "x"
type textarea "Quote to replace controller on Pizzamaster"
type textarea "x"
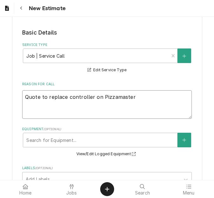
type textarea "Quote to replace controller on Pizzamaster"
type textarea "x"
type textarea "Quote to replace controller on Pizzamaster o"
type textarea "x"
type textarea "Quote to replace controller on Pizzamaster ov"
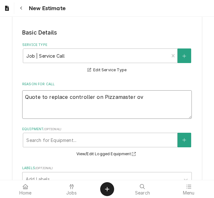
type textarea "x"
type textarea "Quote to replace controller on Pizzamaster ove"
type textarea "x"
type textarea "Quote to replace controller on Pizzamaster oven"
type textarea "x"
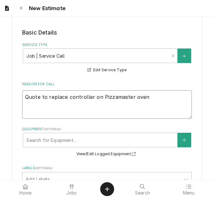
type textarea "Quote to replace controller on Pizzamaster oven"
type textarea "x"
type textarea "Quote to replace controller on Pizzamaster oven /"
type textarea "x"
type textarea "Quote to replace controller on Pizzamaster oven /"
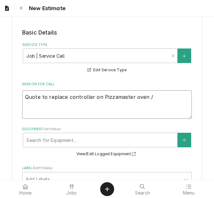
type textarea "x"
type textarea "Quote to replace controller on Pizzamaster oven / M"
type textarea "x"
type textarea "Quote to replace controller on Pizzamaster oven / Mo"
type textarea "x"
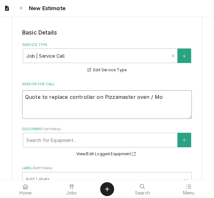
type textarea "Quote to replace controller on Pizzamaster oven / Mod"
type textarea "x"
type textarea "Quote to replace controller on Pizzamaster oven / Mode"
type textarea "x"
type textarea "Quote to replace controller on Pizzamaster oven / Model"
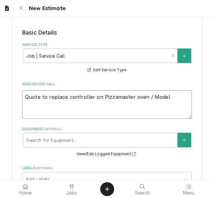
type textarea "x"
type textarea "Quote to replace controller on Pizzamaster oven / Model:"
type textarea "x"
type textarea "Quote to replace controller on Pizzamaster oven / Model:"
type textarea "x"
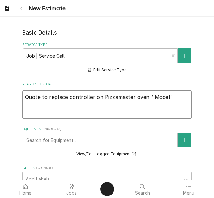
type textarea "Quote to replace controller on Pizzamaster oven / Model: P"
type textarea "x"
type textarea "Quote to replace controller on Pizzamaster oven / Model: PM"
type textarea "x"
type textarea "Quote to replace controller on Pizzamaster oven / Model: PM7"
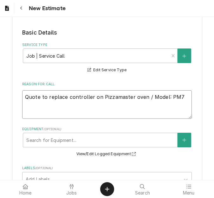
type textarea "x"
type textarea "Quote to replace controller on Pizzamaster oven / Model: PM72"
type textarea "x"
type textarea "Quote to replace controller on Pizzamaster oven / Model: PM723"
type textarea "x"
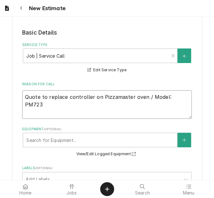
type textarea "Quote to replace controller on Pizzamaster oven / Model: PM723E"
type textarea "x"
type textarea "Quote to replace controller on Pizzamaster oven / Model: PM723ED"
type textarea "x"
type textarea "Quote to replace controller on Pizzamaster oven / Model: PM723ED"
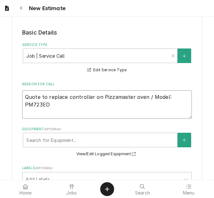
type textarea "x"
type textarea "Quote to replace controller on Pizzamaster oven / Model: PM723ED /"
type textarea "x"
type textarea "Quote to replace controller on Pizzamaster oven / Model: PM723ED /"
type textarea "x"
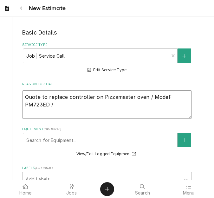
type textarea "Quote to replace controller on Pizzamaster oven / Model: PM723ED / S"
type textarea "x"
type textarea "Quote to replace controller on Pizzamaster oven / Model: PM723ED / Se"
type textarea "x"
type textarea "Quote to replace controller on Pizzamaster oven / Model: PM723ED / Ser"
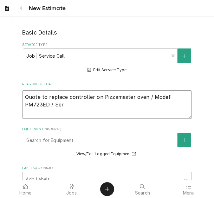
type textarea "x"
type textarea "Quote to replace controller on Pizzamaster oven / Model: PM723ED / Seri"
type textarea "x"
type textarea "Quote to replace controller on Pizzamaster oven / Model: PM723ED / Seria"
type textarea "x"
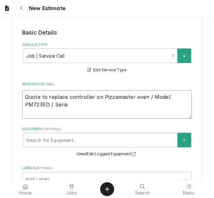
type textarea "Quote to replace controller on Pizzamaster oven / Model: PM723ED / Serial"
type textarea "x"
type textarea "Quote to replace controller on Pizzamaster oven / Model: PM723ED / Serial:"
type textarea "x"
type textarea "Quote to replace controller on Pizzamaster oven / Model: PM723ED / Serial:"
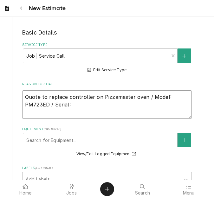
type textarea "x"
type textarea "Quote to replace controller on Pizzamaster oven / Model: PM723ED / Serial: B"
type textarea "x"
type textarea "Quote to replace controller on Pizzamaster oven / Model: PM723ED / Serial: B6"
type textarea "x"
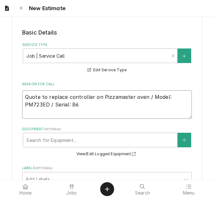
type textarea "Quote to replace controller on Pizzamaster oven / Model: PM723ED / Serial: B65"
type textarea "x"
type textarea "Quote to replace controller on Pizzamaster oven / Model: PM723ED / Serial: B656"
type textarea "x"
type textarea "Quote to replace controller on Pizzamaster oven / Model: PM723ED / Serial: B6566"
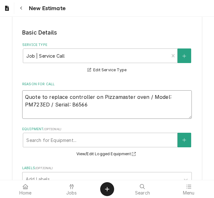
type textarea "x"
type textarea "Quote to replace controller on Pizzamaster oven / Model: PM723ED / Serial: B656…"
type textarea "x"
type textarea "Quote to replace controller on Pizzamaster oven / Model: PM723ED / Serial: B656…"
type textarea "x"
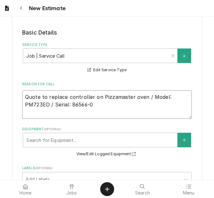
type textarea "Quote to replace controller on Pizzamaster oven / Model: PM723ED / Serial: B656…"
type textarea "x"
type textarea "Quote to replace controller on Pizzamaster oven / Model: PM723ED / Serial: B656…"
type textarea "x"
type textarea "Quote to replace controller on Pizzamaster oven / Model: PM723ED / Serial: B656…"
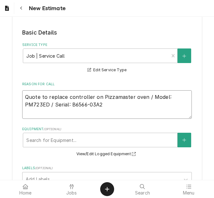
type textarea "x"
type textarea "Quote to replace controller on Pizzamaster oven / Model: PM723ED / Serial: B656…"
type textarea "x"
type textarea "Quote to replace controller on Pizzamaster oven / Model: PM723ED / Serial: B656…"
type textarea "x"
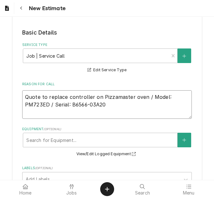
type textarea "Quote to replace controller on Pizzamaster oven / Model: PM723ED / Serial: B656…"
type textarea "x"
type textarea "Quote to replace controller on Pizzamaster oven / Model: PM723ED / Serial: B656…"
type textarea "x"
type textarea "Quote to replace controller on Pizzamaster oven / Model: PM723ED / Serial: B656…"
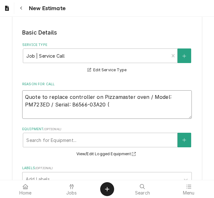
type textarea "x"
type textarea "Quote to replace controller on Pizzamaster oven / Model: PM723ED / Serial: B656…"
type textarea "x"
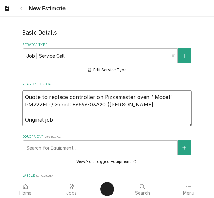
click at [70, 101] on textarea "Quote to replace controller on Pizzamaster oven / Model: PM723ED / Serial: B656…" at bounding box center [107, 108] width 170 height 36
drag, startPoint x: 104, startPoint y: 83, endPoint x: 2, endPoint y: 71, distance: 102.3
click at [2, 71] on div "Please provide the following information to create your estimate: Client Detail…" at bounding box center [107, 79] width 214 height 747
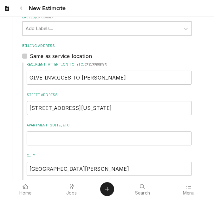
scroll to position [568, 0]
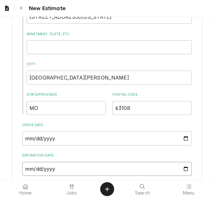
click at [183, 162] on input "Expiration Date" at bounding box center [107, 169] width 170 height 14
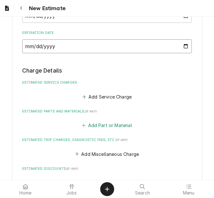
scroll to position [695, 0]
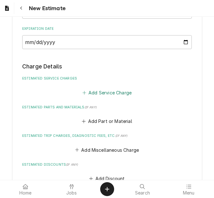
click at [96, 88] on button "Add Service Charge" at bounding box center [106, 92] width 51 height 9
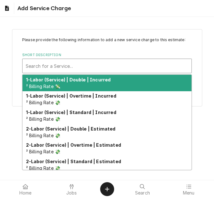
click at [66, 70] on div "Short Description" at bounding box center [107, 65] width 163 height 11
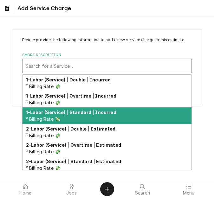
click at [84, 116] on div "1-Labor (Service) | Standard | Incurred ² Billing Rate 💸" at bounding box center [107, 116] width 169 height 17
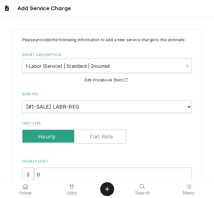
scroll to position [127, 0]
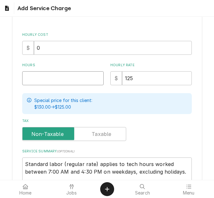
click at [47, 83] on input "Hours" at bounding box center [63, 78] width 82 height 14
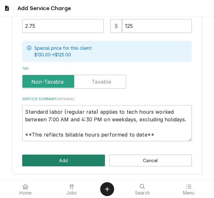
click at [70, 162] on button "Add" at bounding box center [63, 161] width 83 height 12
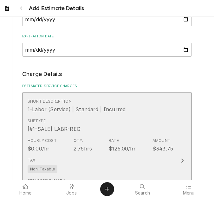
scroll to position [814, 0]
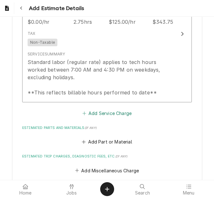
click at [103, 109] on button "Add Service Charge" at bounding box center [106, 113] width 51 height 9
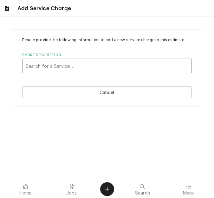
click at [86, 64] on div "Short Description" at bounding box center [107, 65] width 163 height 11
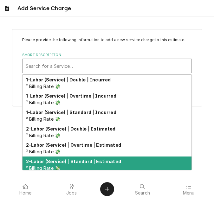
click at [91, 161] on strong "2-Labor (Service) | Standard | Estimated" at bounding box center [73, 161] width 95 height 5
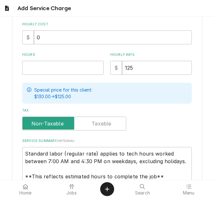
scroll to position [159, 0]
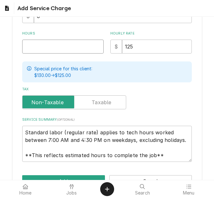
click at [46, 47] on input "Hours" at bounding box center [63, 47] width 82 height 14
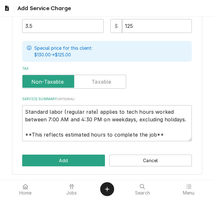
click at [68, 152] on div "Please provide the following information to add a new service charge to this es…" at bounding box center [107, 12] width 190 height 325
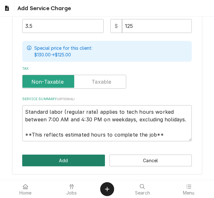
click at [68, 158] on button "Add" at bounding box center [63, 161] width 83 height 12
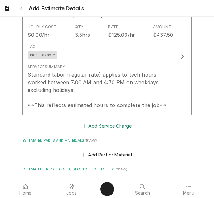
scroll to position [941, 0]
click at [101, 122] on button "Add Service Charge" at bounding box center [106, 126] width 51 height 9
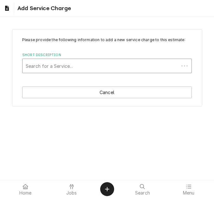
click at [66, 65] on div "Short Description" at bounding box center [101, 65] width 150 height 11
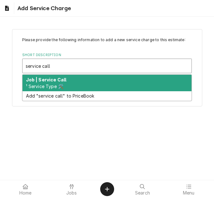
click at [63, 78] on strong "Job | Service Call" at bounding box center [46, 79] width 41 height 5
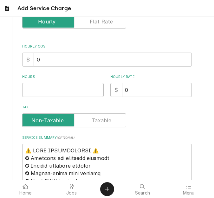
scroll to position [127, 0]
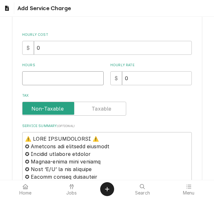
click at [42, 78] on input "Hours" at bounding box center [63, 78] width 82 height 14
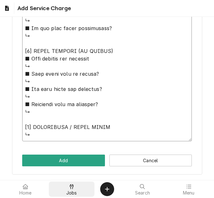
drag, startPoint x: 25, startPoint y: 76, endPoint x: 61, endPoint y: 190, distance: 120.0
click at [61, 190] on body "Add Service Charge Please provide the following information to add a new servic…" at bounding box center [107, 99] width 214 height 198
paste textarea "Quote to replace controller on Pizzamaster oven / Model: PM723ED / Serial: B656…"
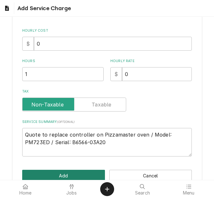
click at [72, 175] on button "Add" at bounding box center [63, 176] width 83 height 12
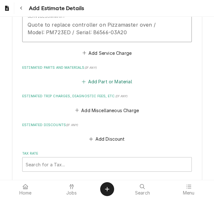
scroll to position [1132, 0]
click at [99, 77] on button "Add Part or Material" at bounding box center [107, 81] width 52 height 9
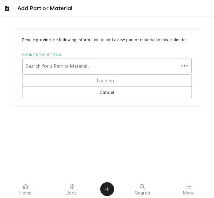
click at [69, 64] on div "Short Description" at bounding box center [101, 65] width 150 height 11
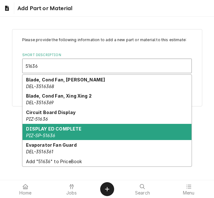
click at [48, 131] on strong "DISPLAY ED COMPLETE" at bounding box center [54, 128] width 56 height 5
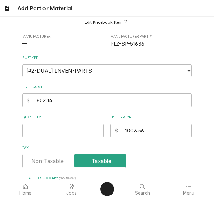
scroll to position [127, 0]
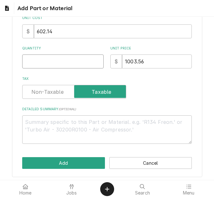
click at [41, 64] on input "Quantity" at bounding box center [63, 62] width 82 height 14
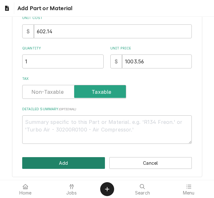
click at [73, 162] on button "Add" at bounding box center [63, 163] width 83 height 12
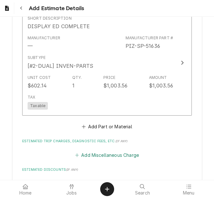
scroll to position [1215, 0]
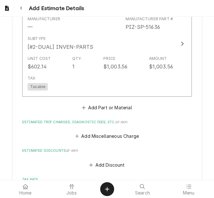
click at [90, 132] on button "Add Miscellaneous Charge" at bounding box center [107, 136] width 66 height 9
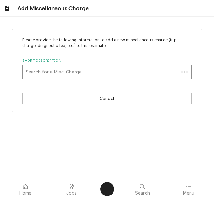
click at [80, 70] on div "Short Description" at bounding box center [101, 71] width 150 height 11
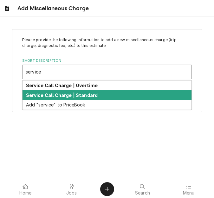
click at [83, 90] on div "Service Call Charge | Standard" at bounding box center [107, 95] width 169 height 10
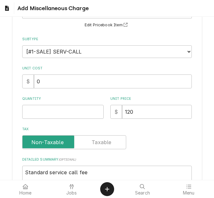
scroll to position [63, 0]
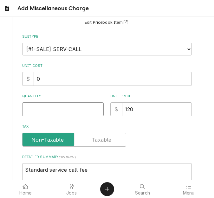
click at [47, 110] on input "Quantity" at bounding box center [63, 110] width 82 height 14
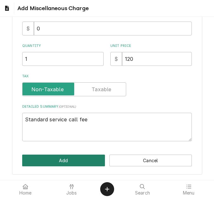
click at [58, 157] on button "Add" at bounding box center [63, 161] width 83 height 12
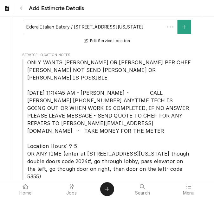
scroll to position [1286, 0]
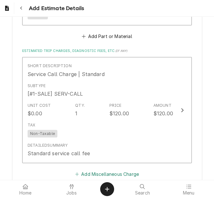
click at [97, 170] on button "Add Miscellaneous Charge" at bounding box center [107, 174] width 66 height 9
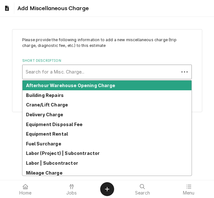
click at [75, 72] on div "Short Description" at bounding box center [101, 71] width 150 height 11
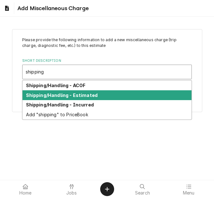
click at [76, 93] on strong "Shipping/Handling - Estimated" at bounding box center [62, 95] width 72 height 5
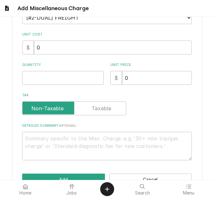
scroll to position [95, 0]
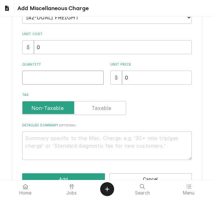
click at [60, 83] on input "Quantity" at bounding box center [63, 78] width 82 height 14
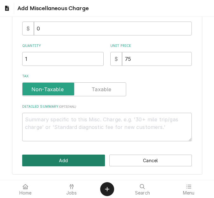
click at [65, 159] on button "Add" at bounding box center [63, 161] width 83 height 12
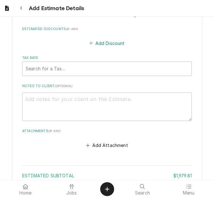
scroll to position [1537, 0]
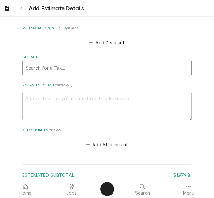
click at [83, 63] on div "Tax Rate" at bounding box center [107, 68] width 163 height 11
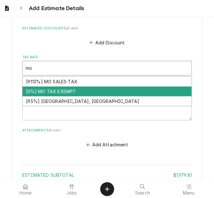
click at [76, 77] on div "[9.113%] MO SALES TAX" at bounding box center [107, 82] width 169 height 10
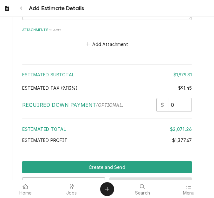
click at [124, 178] on button "Save Draft" at bounding box center [151, 184] width 83 height 12
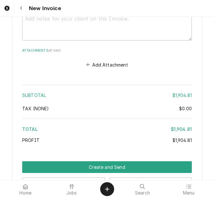
scroll to position [2006, 0]
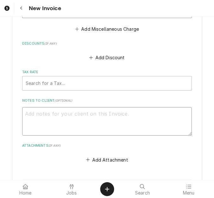
click at [53, 107] on textarea "Notes to Client ( optional )" at bounding box center [107, 121] width 170 height 29
type textarea "x"
type textarea "q"
type textarea "x"
type textarea "qu"
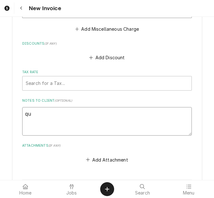
type textarea "x"
type textarea "quo"
type textarea "x"
type textarea "quot"
type textarea "x"
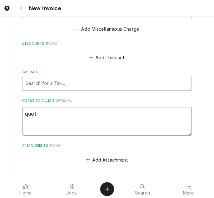
type textarea "quote"
type textarea "x"
type textarea "quoted"
type textarea "x"
type textarea "quoted"
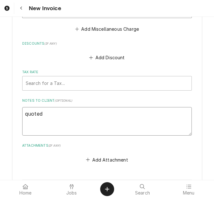
type textarea "x"
type textarea "quoted o"
type textarea "x"
type textarea "quoted on"
type textarea "x"
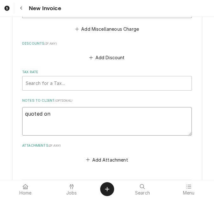
type textarea "quoted on"
type textarea "x"
type textarea "quoted on 4"
type textarea "x"
type textarea "quoted on 40"
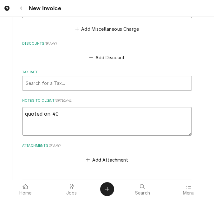
type textarea "x"
type textarea "quoted on 400"
type textarea "x"
type textarea "quoted on 4005"
type textarea "x"
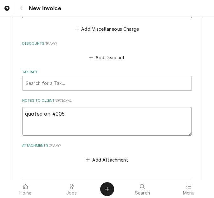
type textarea "quoted on 40059"
type textarea "x"
type textarea "quoted on 400598"
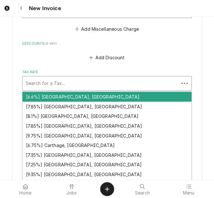
click at [61, 78] on div "Tax Rate" at bounding box center [101, 83] width 150 height 11
type textarea "x"
type input "m"
type textarea "x"
type input "mo"
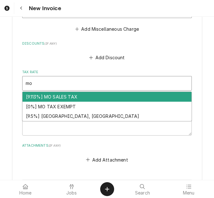
click at [61, 92] on div "[9.113%] MO SALES TAX" at bounding box center [107, 97] width 169 height 10
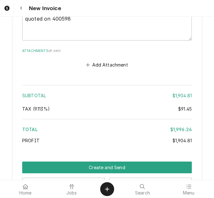
scroll to position [2112, 0]
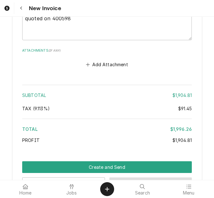
click at [127, 178] on button "Save Draft" at bounding box center [151, 184] width 83 height 12
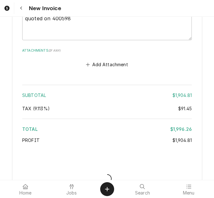
scroll to position [2109, 0]
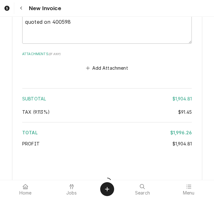
type textarea "x"
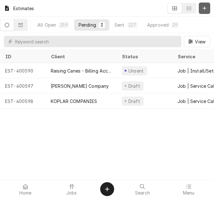
click at [206, 8] on icon "Dynamic Content Wrapper" at bounding box center [205, 8] width 4 height 4
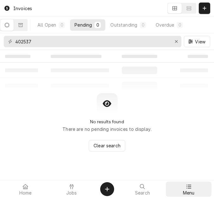
click at [183, 188] on div "Menu" at bounding box center [188, 189] width 43 height 13
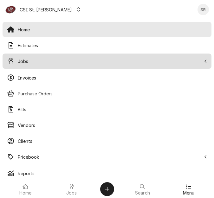
click at [30, 66] on div "Jobs" at bounding box center [107, 61] width 207 height 13
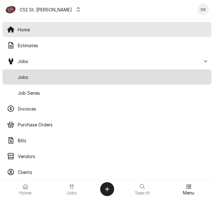
click at [28, 77] on span "Jobs" at bounding box center [113, 77] width 190 height 7
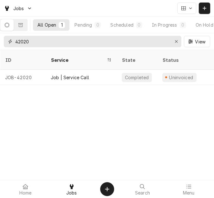
drag, startPoint x: 35, startPoint y: 42, endPoint x: 19, endPoint y: 40, distance: 15.4
click at [19, 40] on input "42020" at bounding box center [92, 41] width 154 height 11
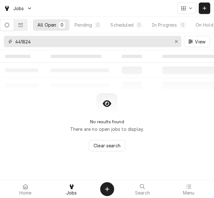
click at [19, 40] on input "441824" at bounding box center [92, 41] width 154 height 11
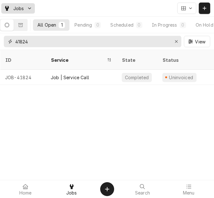
type input "41824"
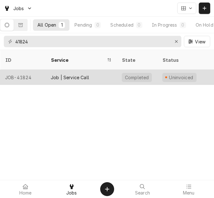
click at [71, 74] on div "Job | Service Call" at bounding box center [70, 77] width 38 height 7
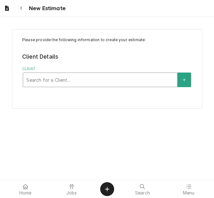
click at [77, 77] on div "Client" at bounding box center [100, 79] width 148 height 11
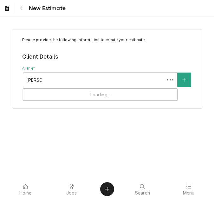
type input "vivian com"
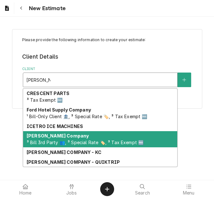
click at [61, 140] on span "³ Bill 3rd Party 👥, ³ Special Rate 🏷️, ³ Tax Exempt 🆓" at bounding box center [85, 142] width 117 height 5
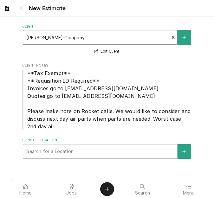
scroll to position [48, 0]
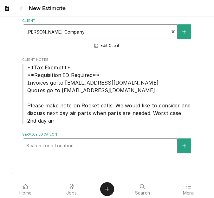
click at [60, 148] on div "Service Location" at bounding box center [100, 145] width 148 height 11
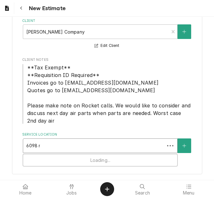
type input "6098 mid"
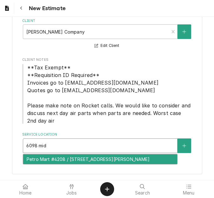
click at [71, 164] on div "Petro Mart #4208 / [STREET_ADDRESS][PERSON_NAME]" at bounding box center [100, 160] width 154 height 10
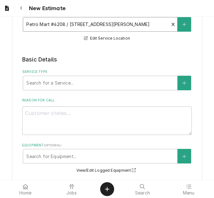
scroll to position [175, 0]
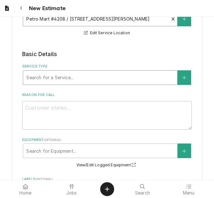
click at [66, 80] on div "Service Type" at bounding box center [100, 77] width 148 height 11
type textarea "x"
type input "s"
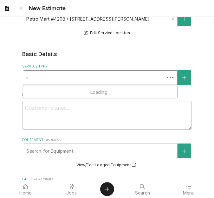
type textarea "x"
type input "se"
type textarea "x"
type input "ser"
type textarea "x"
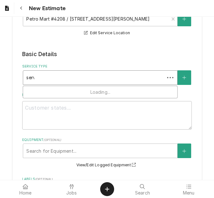
type input "servi"
type textarea "x"
type input "servic"
type textarea "x"
type input "service"
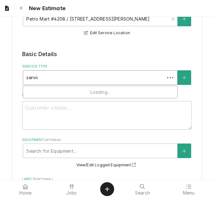
type textarea "x"
type input "service"
type textarea "x"
type input "service c"
type textarea "x"
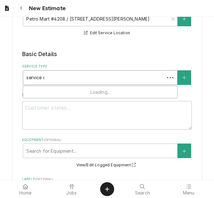
type input "service cal"
type textarea "x"
type input "service call"
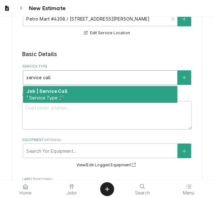
click at [70, 92] on div "Job | Service Call ¹ Service Type 🛠️" at bounding box center [100, 94] width 154 height 17
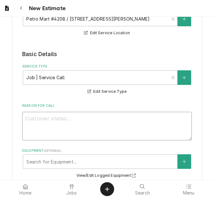
click at [104, 129] on textarea "Reason For Call" at bounding box center [107, 126] width 170 height 29
type textarea "x"
type textarea "Q"
type textarea "x"
type textarea "Qu"
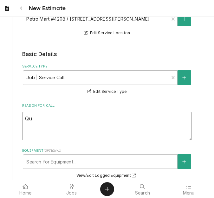
type textarea "x"
type textarea "Quo"
type textarea "x"
type textarea "Quot"
type textarea "x"
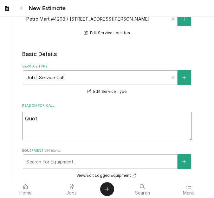
type textarea "Quote"
type textarea "x"
type textarea "Quote"
type textarea "x"
type textarea "Quote to"
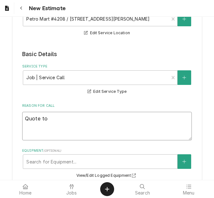
type textarea "x"
type textarea "Quote to"
type textarea "x"
type textarea "Quote to r"
type textarea "x"
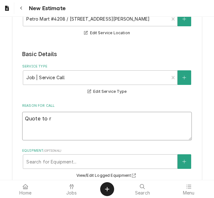
type textarea "Quote to re"
type textarea "x"
type textarea "Quote to rep"
type textarea "x"
type textarea "Quote to repl"
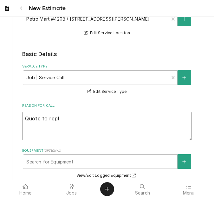
type textarea "x"
type textarea "Quote to repla"
type textarea "x"
type textarea "Quote to replac"
type textarea "x"
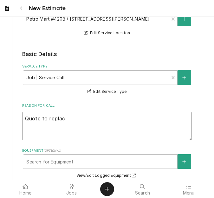
type textarea "Quote to replace"
type textarea "x"
type textarea "Quote to replace"
type textarea "x"
type textarea "Quote to replace e"
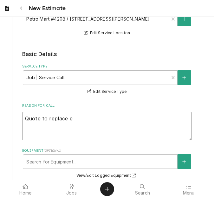
type textarea "x"
type textarea "Quote to replace ev"
type textarea "x"
type textarea "Quote to replace eva"
type textarea "x"
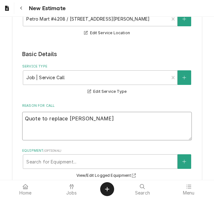
type textarea "Quote to replace eva"
type textarea "x"
type textarea "Quote to replace eva t"
type textarea "x"
type textarea "Quote to replace eva to"
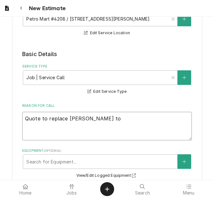
type textarea "x"
type textarea "Quote to replace eva top"
type textarea "x"
type textarea "Quote to replace eva top"
type textarea "x"
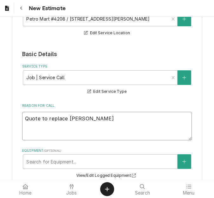
type textarea "Quote to replace eva top f"
type textarea "x"
type textarea "Quote to replace eva top fr"
type textarea "x"
type textarea "Quote to replace eva top fro"
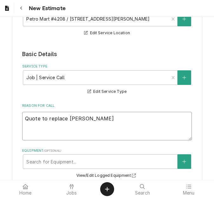
type textarea "x"
type textarea "Quote to replace eva top from"
type textarea "x"
type textarea "Quote to replace eva top fro"
type textarea "x"
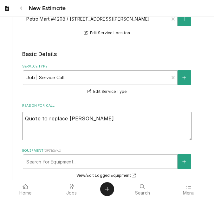
type textarea "Quote to replace eva top fr"
type textarea "x"
type textarea "Quote to replace eva top f"
type textarea "x"
type textarea "Quote to replace eva top"
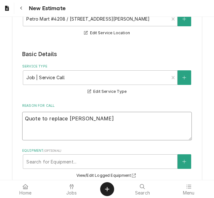
type textarea "x"
type textarea "Quote to replace eva top"
type textarea "x"
type textarea "Quote to replace eva to"
type textarea "x"
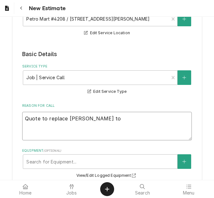
type textarea "Quote to replace eva t"
type textarea "x"
type textarea "Quote to replace eva"
type textarea "x"
type textarea "Quote to replace eva"
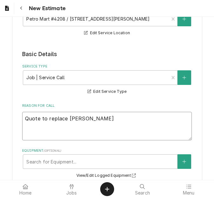
type textarea "x"
type textarea "Quote to replace evap"
type textarea "x"
type textarea "Quote to replace evapo"
type textarea "x"
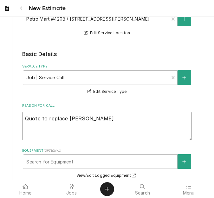
type textarea "Quote to replace evapor"
type textarea "x"
type textarea "Quote to replace evapora"
type textarea "x"
type textarea "Quote to replace evaporat"
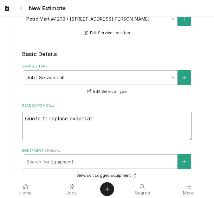
type textarea "x"
type textarea "Quote to replace evaporato"
type textarea "x"
type textarea "Quote to replace evaporator"
type textarea "x"
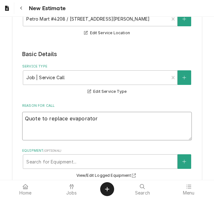
type textarea "Quote to replace evaporator"
type textarea "x"
type textarea "Quote to replace evaporator t"
type textarea "x"
type textarea "Quote to replace evaporator to"
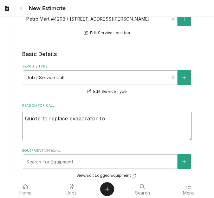
type textarea "x"
type textarea "Quote to replace evaporator top"
type textarea "x"
type textarea "Quote to replace evaporator top"
type textarea "x"
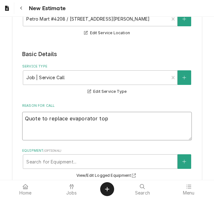
type textarea "Quote to replace evaporator top f"
type textarea "x"
type textarea "Quote to replace evaporator top fr"
type textarea "x"
type textarea "Quote to replace evaporator top frm"
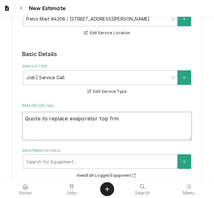
type textarea "x"
type textarea "Quote to replace evaporator top frme"
type textarea "x"
type textarea "Quote to replace evaporator top frm"
type textarea "x"
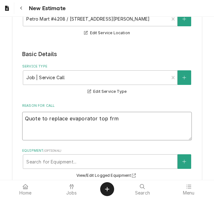
type textarea "Quote to replace evaporator top fr"
type textarea "x"
type textarea "Quote to replace evaporator top fra"
type textarea "x"
type textarea "Quote to replace evaporator top fram"
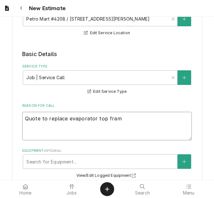
type textarea "x"
type textarea "Quote to replace evaporator top frame"
type textarea "x"
type textarea "Quote to replace evaporator top frame,"
type textarea "x"
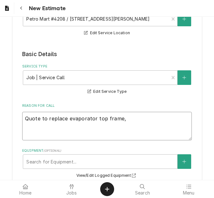
type textarea "Quote to replace evaporator top frame,"
type textarea "x"
type textarea "Quote to replace evaporator top frame, w"
type textarea "x"
type textarea "Quote to replace evaporator top frame, wat"
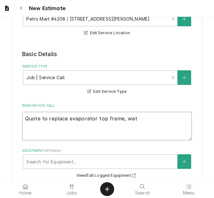
type textarea "x"
type textarea "Quote to replace evaporator top frame, wate"
type textarea "x"
type textarea "Quote to replace evaporator top frame, water"
type textarea "x"
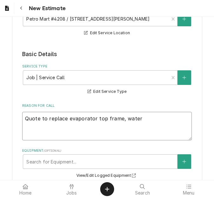
type textarea "Quote to replace evaporator top frame, water"
type textarea "x"
type textarea "Quote to replace evaporator top frame, water d"
type textarea "x"
type textarea "Quote to replace evaporator top frame, water di"
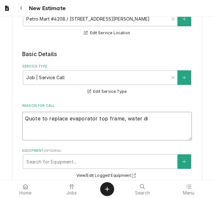
type textarea "x"
type textarea "Quote to replace evaporator top frame, water dis"
type textarea "x"
type textarea "Quote to replace evaporator top frame, water dist"
type textarea "x"
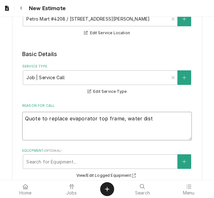
type textarea "Quote to replace evaporator top frame, water distr"
type textarea "x"
type textarea "Quote to replace evaporator top frame, water distri"
type textarea "x"
type textarea "Quote to replace evaporator top frame, water distrib"
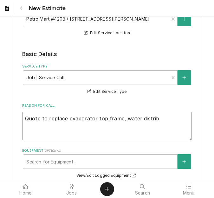
type textarea "x"
type textarea "Quote to replace evaporator top frame, water distribu"
type textarea "x"
type textarea "Quote to replace evaporator top frame, water distribut"
type textarea "x"
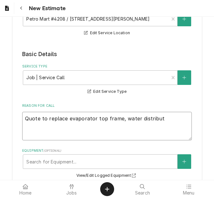
type textarea "Quote to replace evaporator top frame, water distributi"
type textarea "x"
type textarea "Quote to replace evaporator top frame, water distributio"
type textarea "x"
type textarea "Quote to replace evaporator top frame, water distribution"
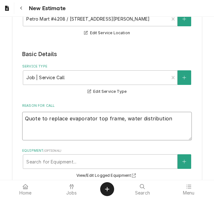
type textarea "x"
type textarea "Quote to replace evaporator top frame, water distribution"
type textarea "x"
type textarea "Quote to replace evaporator top frame, water distribution tu"
type textarea "x"
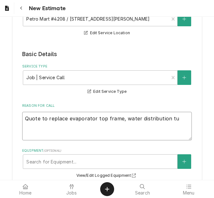
type textarea "Quote to replace evaporator top frame, water distribution tub"
type textarea "x"
type textarea "Quote to replace evaporator top frame, water distribution tube"
type textarea "x"
type textarea "Quote to replace evaporator top frame, water distribution tube"
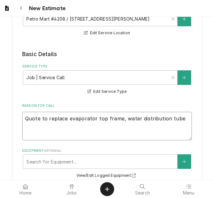
type textarea "x"
type textarea "Quote to replace evaporator top frame, water distribution tube a"
type textarea "x"
type textarea "Quote to replace evaporator top frame, water distribution tube an"
type textarea "x"
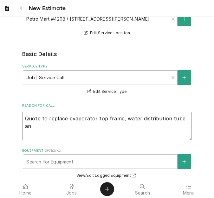
type textarea "Quote to replace evaporator top frame, water distribution tube and"
type textarea "x"
type textarea "Quote to replace evaporator top frame, water distribution tube and"
type textarea "x"
type textarea "Quote to replace evaporator top frame, water distribution tube and i"
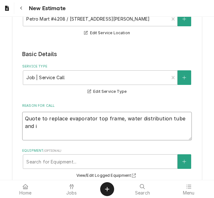
type textarea "x"
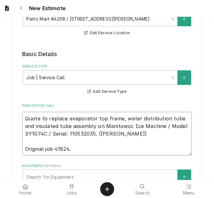
drag, startPoint x: 95, startPoint y: 134, endPoint x: 0, endPoint y: 113, distance: 96.5
click at [0, 113] on div "Please provide the following information to create your estimate: Client Detail…" at bounding box center [107, 165] width 214 height 634
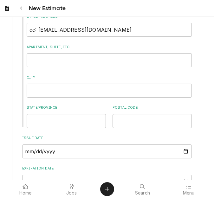
scroll to position [478, 0]
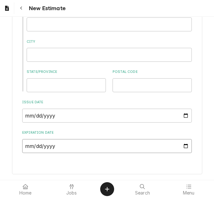
click at [181, 146] on input "Expiration Date" at bounding box center [107, 146] width 170 height 14
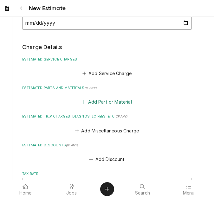
scroll to position [605, 0]
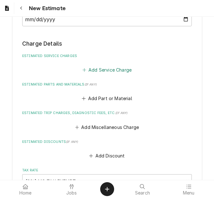
click at [106, 72] on button "Add Service Charge" at bounding box center [106, 69] width 51 height 9
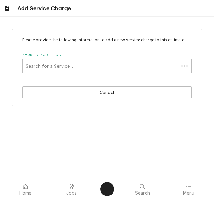
click at [71, 70] on div "Short Description" at bounding box center [101, 65] width 150 height 11
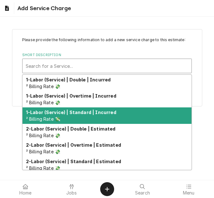
click at [88, 115] on div "1-Labor (Service) | Standard | Incurred ² Billing Rate 💸" at bounding box center [107, 116] width 169 height 17
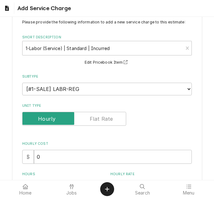
scroll to position [32, 0]
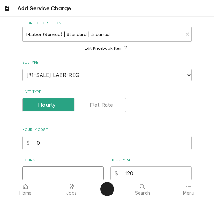
click at [48, 171] on input "Hours" at bounding box center [63, 174] width 82 height 14
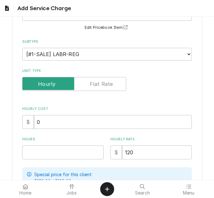
scroll to position [63, 0]
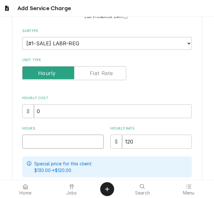
click at [50, 138] on input "Hours" at bounding box center [63, 142] width 82 height 14
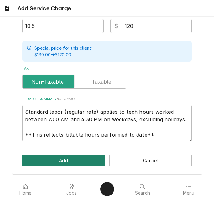
click at [59, 157] on button "Add" at bounding box center [63, 161] width 83 height 12
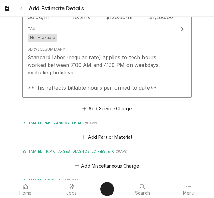
scroll to position [724, 0]
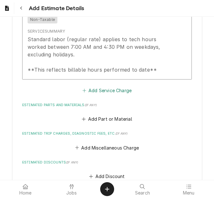
click at [101, 91] on button "Add Service Charge" at bounding box center [106, 90] width 51 height 9
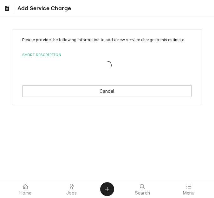
click at [80, 84] on div "Please provide the following information to add a new service charge to this es…" at bounding box center [107, 67] width 190 height 76
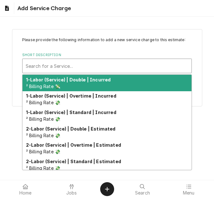
click at [81, 64] on div "Short Description" at bounding box center [107, 65] width 163 height 11
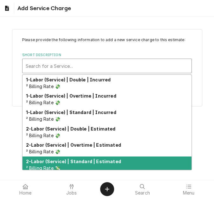
click at [87, 162] on strong "2-Labor (Service) | Standard | Estimated" at bounding box center [73, 161] width 95 height 5
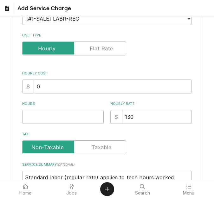
scroll to position [95, 0]
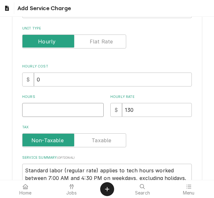
click at [54, 105] on input "Hours" at bounding box center [63, 110] width 82 height 14
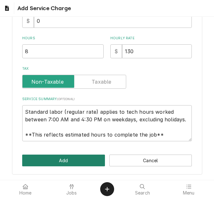
click at [65, 164] on button "Add" at bounding box center [63, 161] width 83 height 12
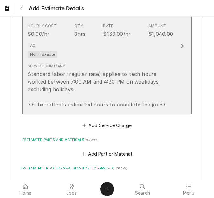
scroll to position [832, 0]
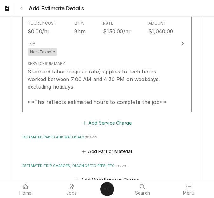
click at [104, 119] on button "Add Service Charge" at bounding box center [106, 122] width 51 height 9
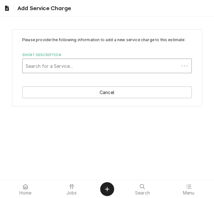
click at [83, 60] on div "Search for a Service..." at bounding box center [101, 66] width 157 height 14
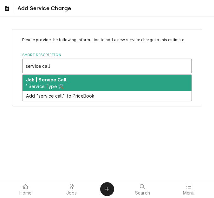
click at [74, 80] on div "Job | Service Call ¹ Service Type 🛠️" at bounding box center [107, 83] width 169 height 17
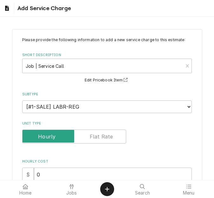
scroll to position [95, 0]
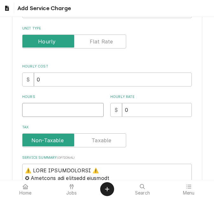
click at [52, 108] on input "Hours" at bounding box center [63, 110] width 82 height 14
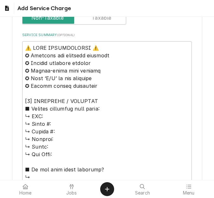
scroll to position [222, 0]
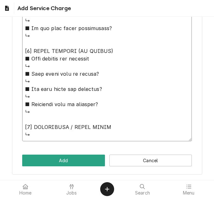
drag, startPoint x: 31, startPoint y: 44, endPoint x: 77, endPoint y: 181, distance: 144.1
click at [77, 181] on body "Add Service Charge Please provide the following information to add a new servic…" at bounding box center [107, 99] width 214 height 198
paste textarea "Quote to replace evaporator top frame, water distribution tube and insulated tu…"
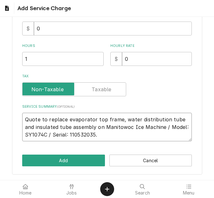
scroll to position [131, 0]
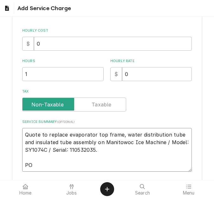
click at [41, 167] on textarea "Quote to replace evaporator top frame, water distribution tube and insulated tu…" at bounding box center [107, 150] width 170 height 44
paste textarea "42053"
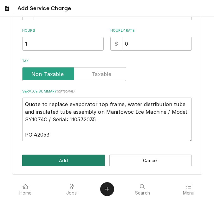
click at [72, 161] on button "Add" at bounding box center [63, 161] width 83 height 12
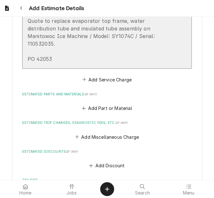
scroll to position [1054, 0]
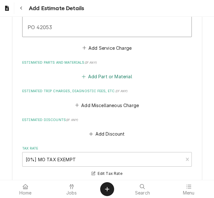
click at [97, 72] on button "Add Part or Material" at bounding box center [107, 76] width 52 height 9
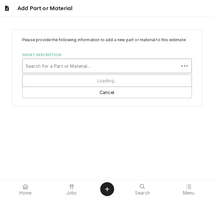
click at [73, 63] on div "Short Description" at bounding box center [101, 65] width 150 height 11
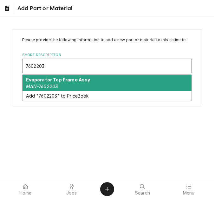
click at [83, 80] on strong "Evaporator Top Frame Assy" at bounding box center [58, 79] width 64 height 5
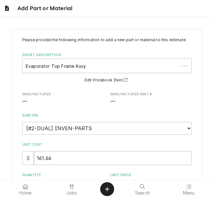
scroll to position [95, 0]
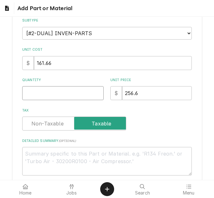
click at [47, 93] on input "Quantity" at bounding box center [63, 93] width 82 height 14
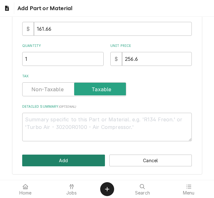
click at [59, 159] on button "Add" at bounding box center [63, 161] width 83 height 12
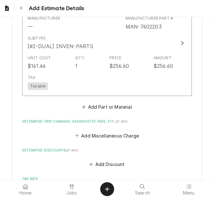
scroll to position [1169, 0]
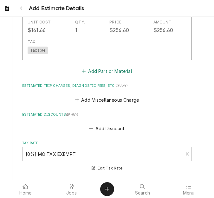
click at [97, 67] on button "Add Part or Material" at bounding box center [107, 71] width 52 height 9
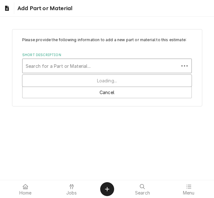
click at [68, 63] on div "Short Description" at bounding box center [101, 65] width 150 height 11
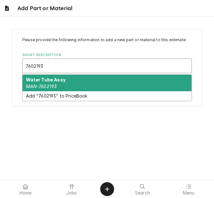
click at [62, 81] on strong "Water Tube Assy" at bounding box center [46, 79] width 40 height 5
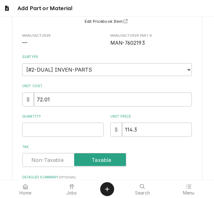
scroll to position [63, 0]
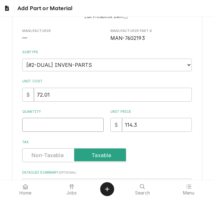
click at [41, 121] on input "Quantity" at bounding box center [63, 125] width 82 height 14
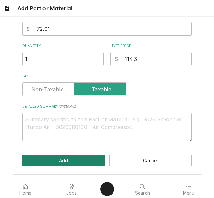
click at [57, 155] on button "Add" at bounding box center [63, 161] width 83 height 12
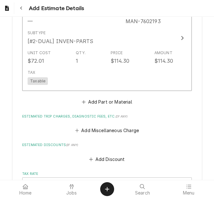
scroll to position [1240, 0]
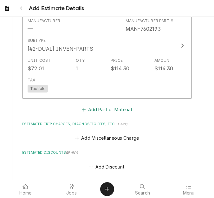
click at [105, 105] on button "Add Part or Material" at bounding box center [107, 109] width 52 height 9
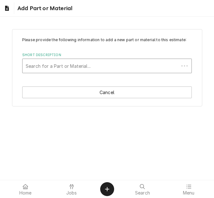
click at [76, 65] on div "Short Description" at bounding box center [101, 65] width 150 height 11
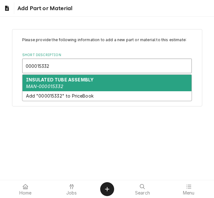
click at [61, 83] on div "INSULATED TUBE ASSEMBLY MAN-000015332" at bounding box center [107, 83] width 169 height 17
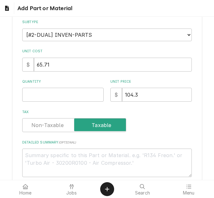
scroll to position [95, 0]
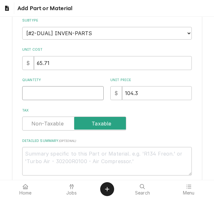
click at [43, 98] on input "Quantity" at bounding box center [63, 93] width 82 height 14
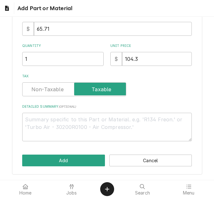
click at [64, 153] on div "Please provide the following information to add a new part or material to this …" at bounding box center [107, 37] width 190 height 275
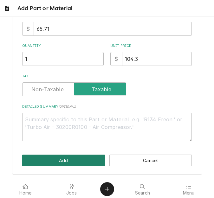
click at [63, 159] on button "Add" at bounding box center [63, 161] width 83 height 12
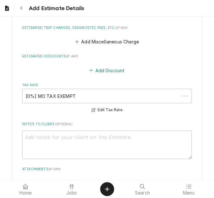
scroll to position [1446, 0]
click at [96, 37] on button "Add Miscellaneous Charge" at bounding box center [107, 41] width 66 height 9
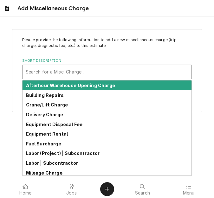
click at [70, 69] on div "Short Description" at bounding box center [107, 71] width 163 height 11
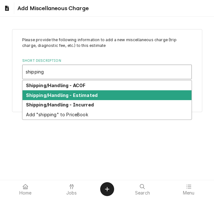
click at [68, 94] on strong "Shipping/Handling - Estimated" at bounding box center [62, 95] width 72 height 5
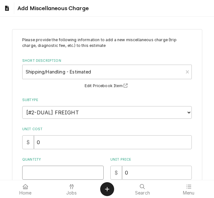
click at [42, 169] on input "Quantity" at bounding box center [63, 173] width 82 height 14
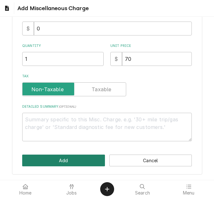
click at [51, 162] on button "Add" at bounding box center [63, 161] width 83 height 12
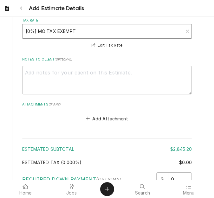
scroll to position [1545, 0]
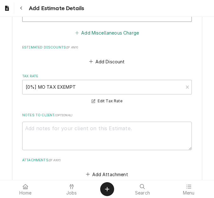
click at [101, 29] on button "Add Miscellaneous Charge" at bounding box center [107, 33] width 66 height 9
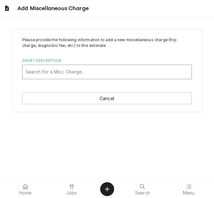
click at [75, 70] on div "Short Description" at bounding box center [107, 71] width 163 height 11
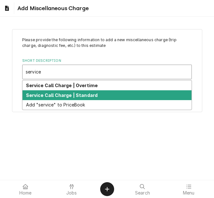
click at [73, 94] on strong "Service Call Charge | Standard" at bounding box center [62, 95] width 72 height 5
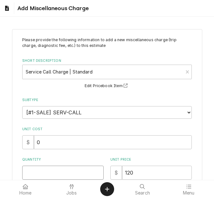
click at [44, 174] on input "Quantity" at bounding box center [63, 173] width 82 height 14
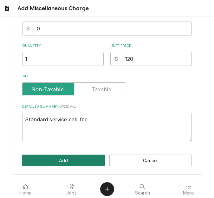
click at [53, 160] on button "Add" at bounding box center [63, 161] width 83 height 12
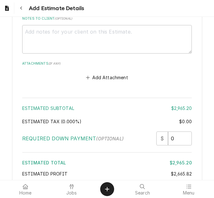
scroll to position [1800, 0]
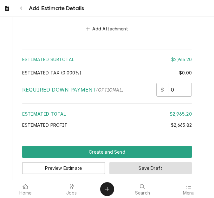
click at [134, 163] on button "Save Draft" at bounding box center [151, 169] width 83 height 12
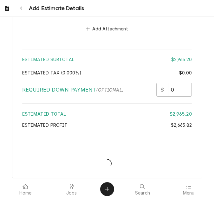
scroll to position [1797, 0]
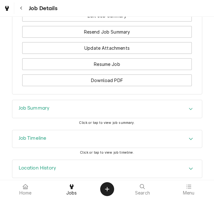
click at [53, 104] on div "Job Summary" at bounding box center [107, 109] width 190 height 18
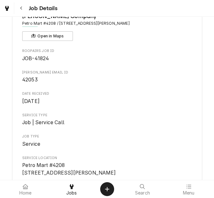
scroll to position [28, 0]
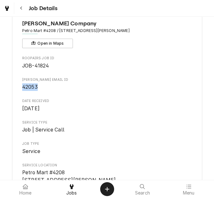
drag, startPoint x: 29, startPoint y: 88, endPoint x: 20, endPoint y: 88, distance: 8.9
copy span "42053"
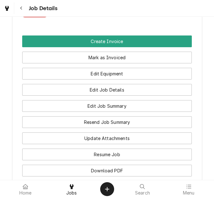
scroll to position [757, 0]
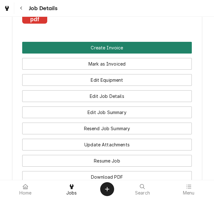
click at [109, 42] on button "Create Invoice" at bounding box center [107, 48] width 170 height 12
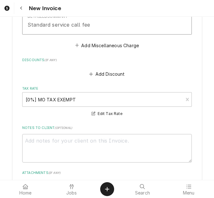
scroll to position [2222, 0]
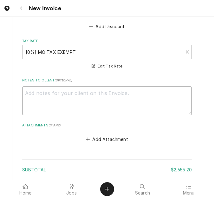
click at [48, 93] on textarea "Notes to Client ( optional )" at bounding box center [107, 101] width 170 height 29
type textarea "x"
type textarea "q"
type textarea "x"
type textarea "qu"
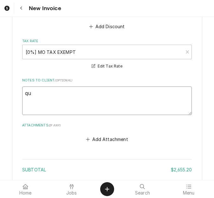
type textarea "x"
type textarea "quot"
type textarea "x"
type textarea "quote"
type textarea "x"
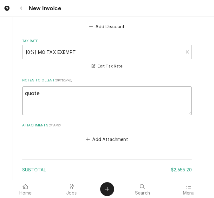
type textarea "quoted"
type textarea "x"
type textarea "quoted"
type textarea "x"
type textarea "quoted o"
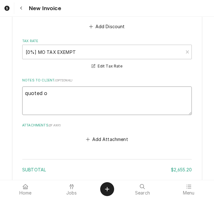
type textarea "x"
type textarea "quoted on"
type textarea "x"
type textarea "quoted on"
type textarea "x"
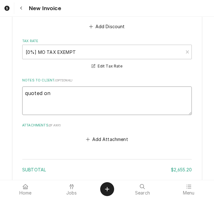
type textarea "quoted on 4"
type textarea "x"
type textarea "quoted on 40"
type textarea "x"
type textarea "quoted on 400"
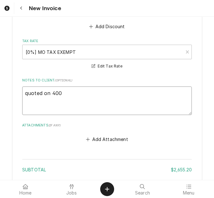
type textarea "x"
type textarea "quoted on 4005"
type textarea "x"
type textarea "quoted on 40059"
type textarea "x"
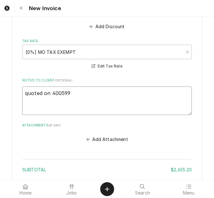
type textarea "quoted on 400599"
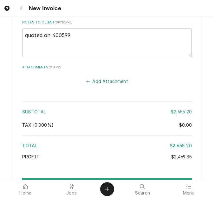
scroll to position [2320, 0]
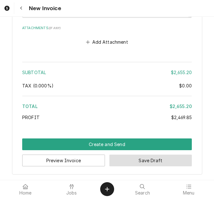
click at [138, 162] on button "Save Draft" at bounding box center [151, 161] width 83 height 12
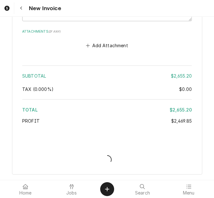
scroll to position [2316, 0]
type textarea "x"
